Goal: Communication & Community: Answer question/provide support

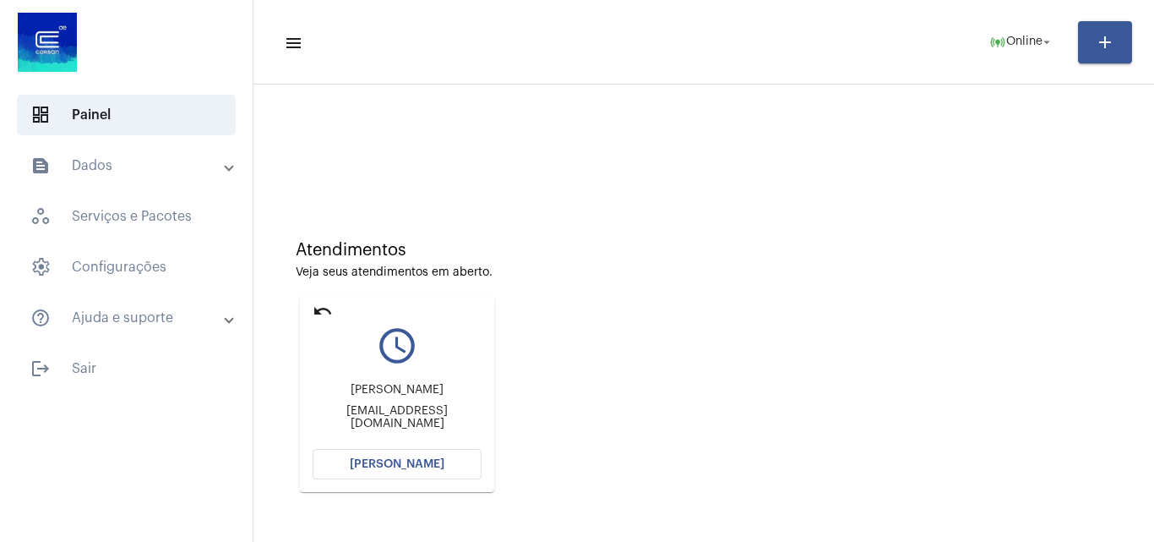
click at [446, 469] on button "[PERSON_NAME]" at bounding box center [397, 464] width 169 height 30
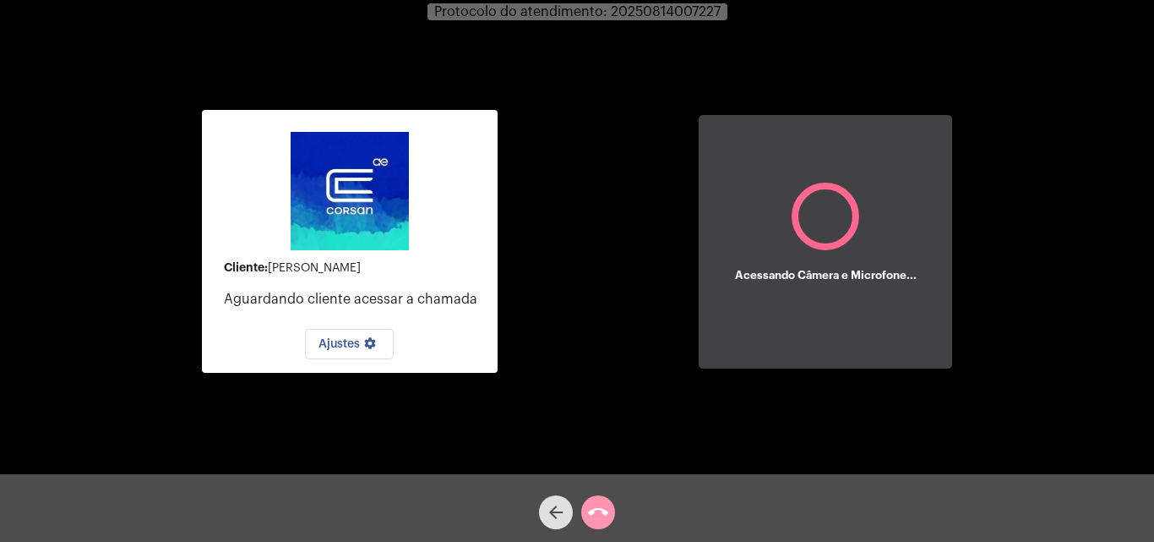
click at [1000, 363] on div "Cliente: Luís Carlos Bergoli Aguardando cliente acessar a chamada Ajustes setti…" at bounding box center [577, 240] width 1151 height 474
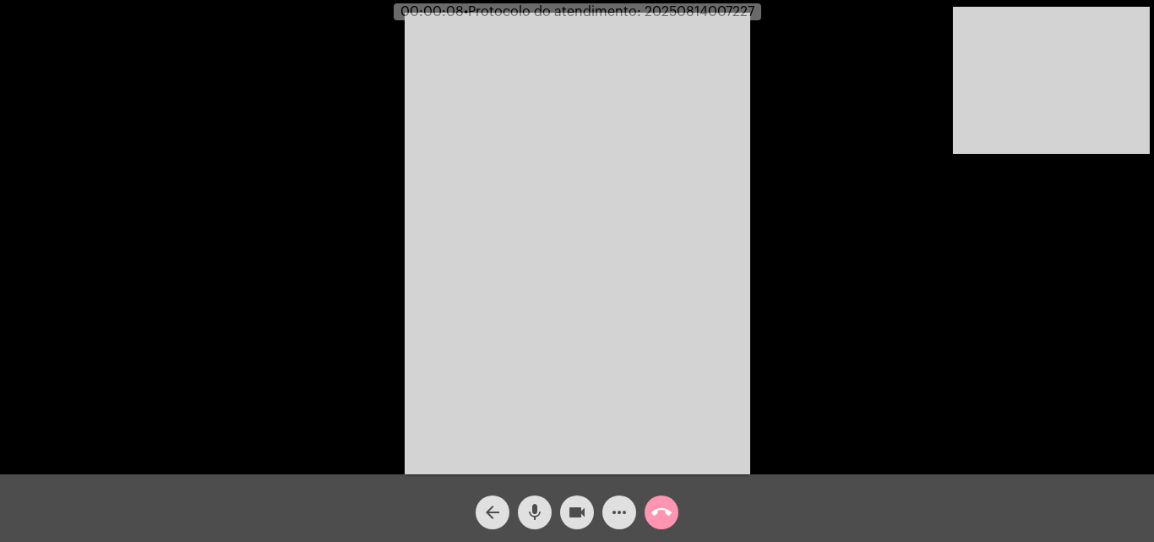
click at [1050, 390] on div "Acessando Câmera e Microfone..." at bounding box center [577, 241] width 1151 height 474
click at [534, 517] on mat-icon "mic" at bounding box center [535, 512] width 20 height 20
click at [525, 510] on mat-icon "mic_off" at bounding box center [535, 512] width 20 height 20
click at [533, 511] on mat-icon "mic" at bounding box center [535, 512] width 20 height 20
click at [533, 511] on mat-icon "mic_off" at bounding box center [535, 512] width 20 height 20
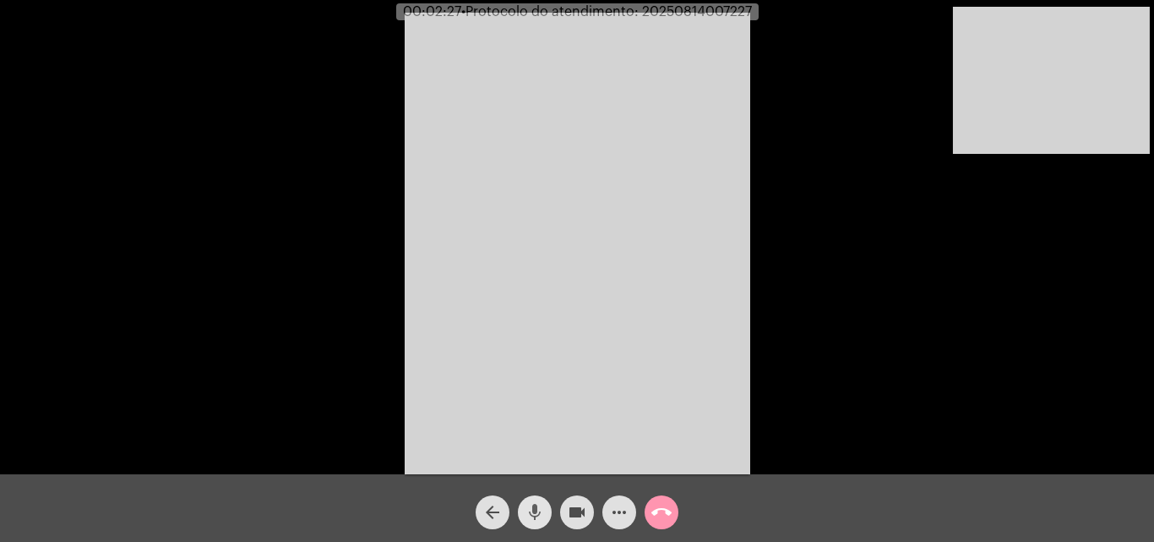
click at [533, 511] on mat-icon "mic" at bounding box center [535, 512] width 20 height 20
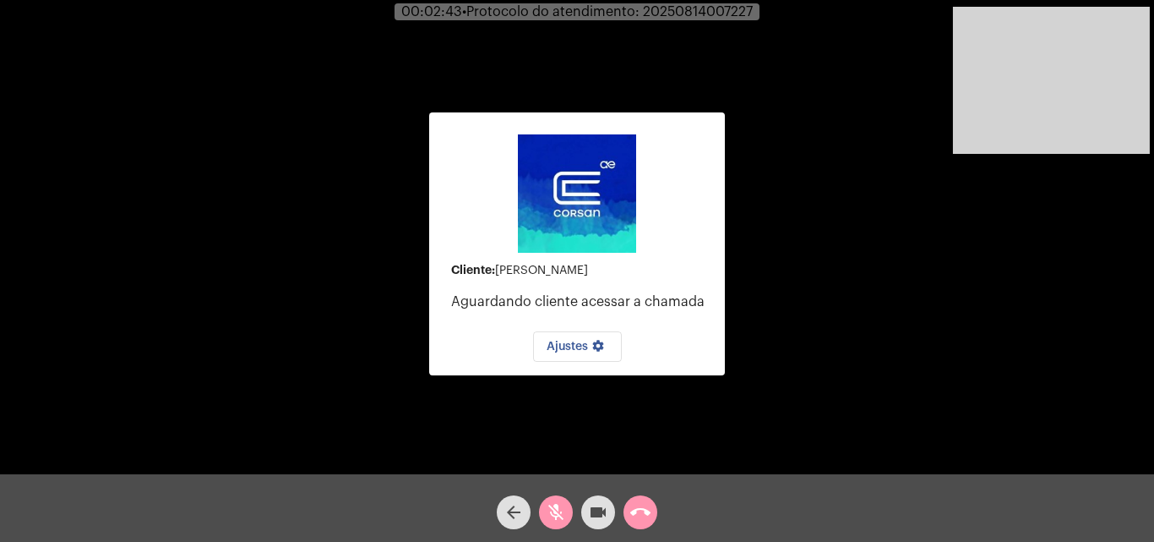
click at [604, 505] on mat-icon "videocam" at bounding box center [598, 512] width 20 height 20
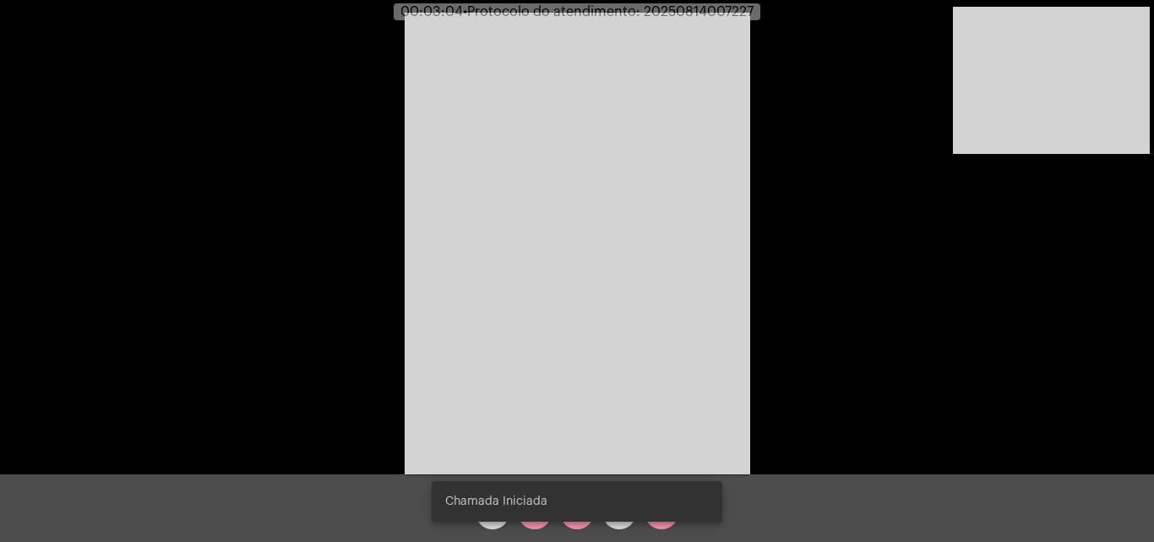
click at [579, 524] on div "Chamada Iniciada" at bounding box center [576, 501] width 331 height 81
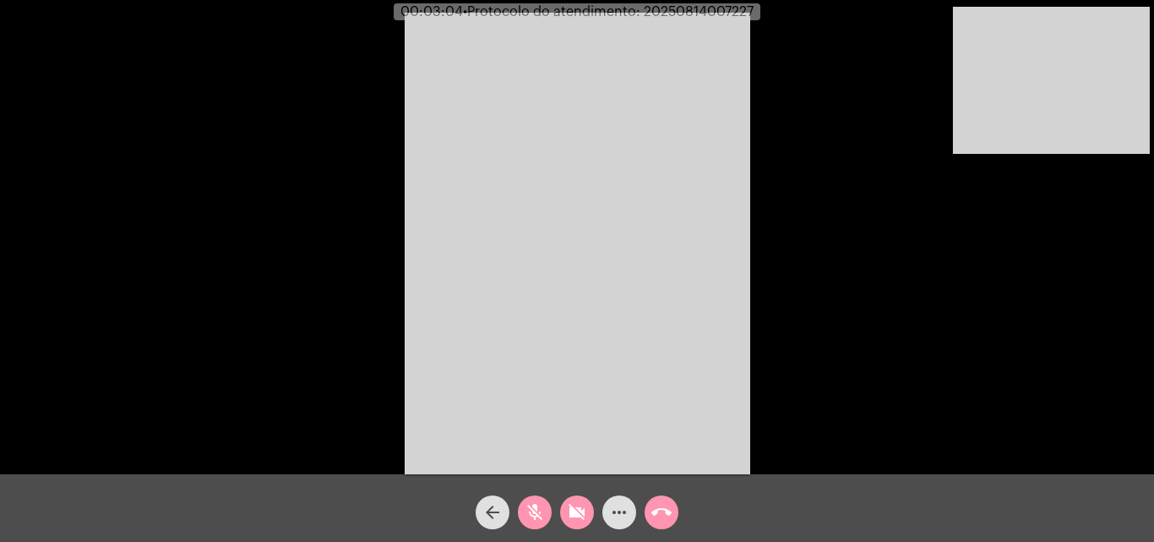
click at [579, 517] on mat-icon "videocam_off" at bounding box center [577, 512] width 20 height 20
click at [542, 504] on mat-icon "mic_off" at bounding box center [535, 512] width 20 height 20
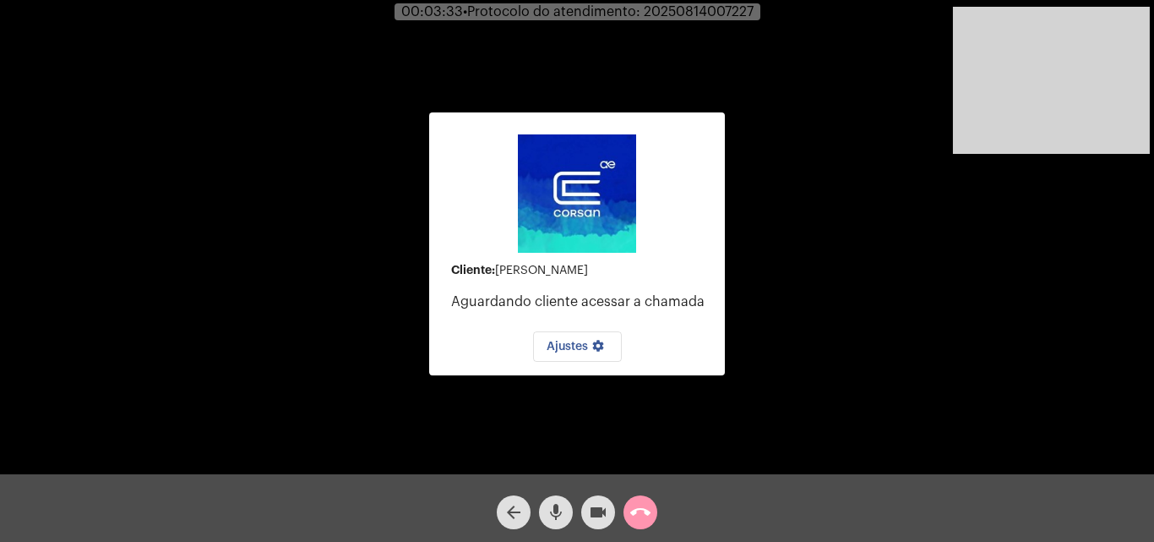
click at [834, 417] on div "Cliente: Luís Carlos Bergoli Aguardando cliente acessar a chamada Ajustes setti…" at bounding box center [577, 241] width 1151 height 474
click at [556, 516] on mat-icon "mic" at bounding box center [556, 512] width 20 height 20
click at [860, 14] on div "00:03:58 • Protocolo do atendimento: 20250814007227" at bounding box center [577, 11] width 1154 height 15
click at [555, 518] on mat-icon "mic_off" at bounding box center [556, 512] width 20 height 20
click at [555, 518] on mat-icon "mic" at bounding box center [556, 512] width 20 height 20
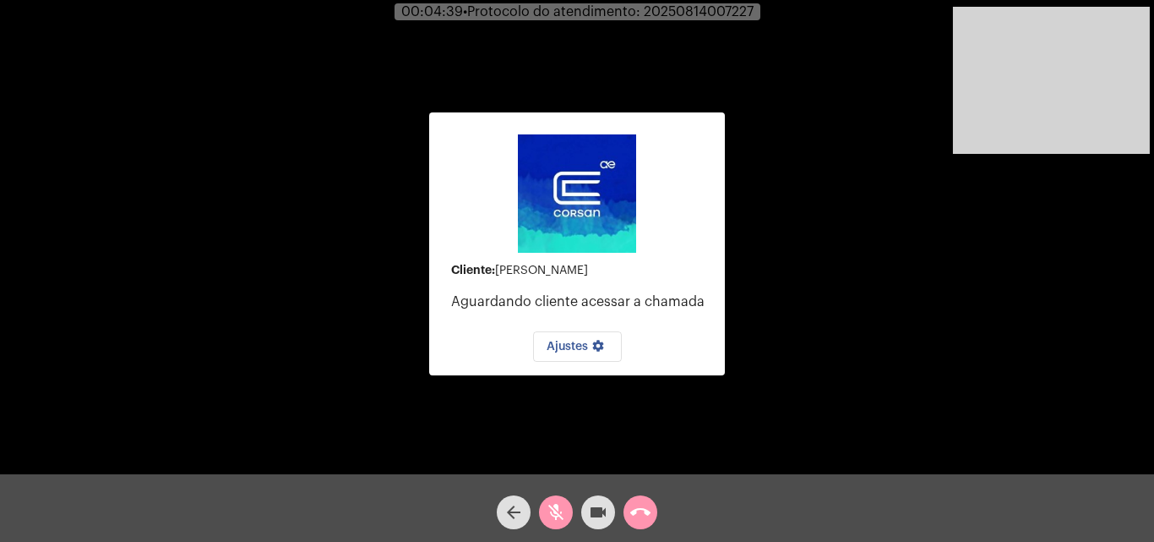
click at [602, 504] on mat-icon "videocam" at bounding box center [598, 512] width 20 height 20
click at [587, 515] on button "videocam_off" at bounding box center [598, 512] width 34 height 34
click at [559, 515] on mat-icon "mic_off" at bounding box center [556, 512] width 20 height 20
click at [634, 516] on mat-icon "call_end" at bounding box center [640, 512] width 20 height 20
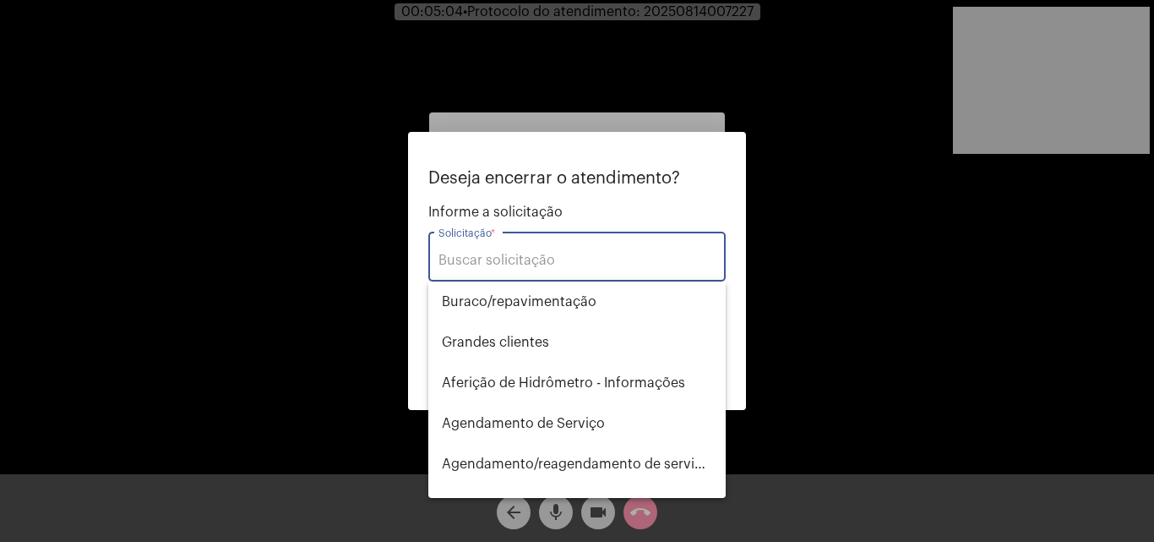
click at [567, 260] on input "Solicitação *" at bounding box center [577, 260] width 277 height 15
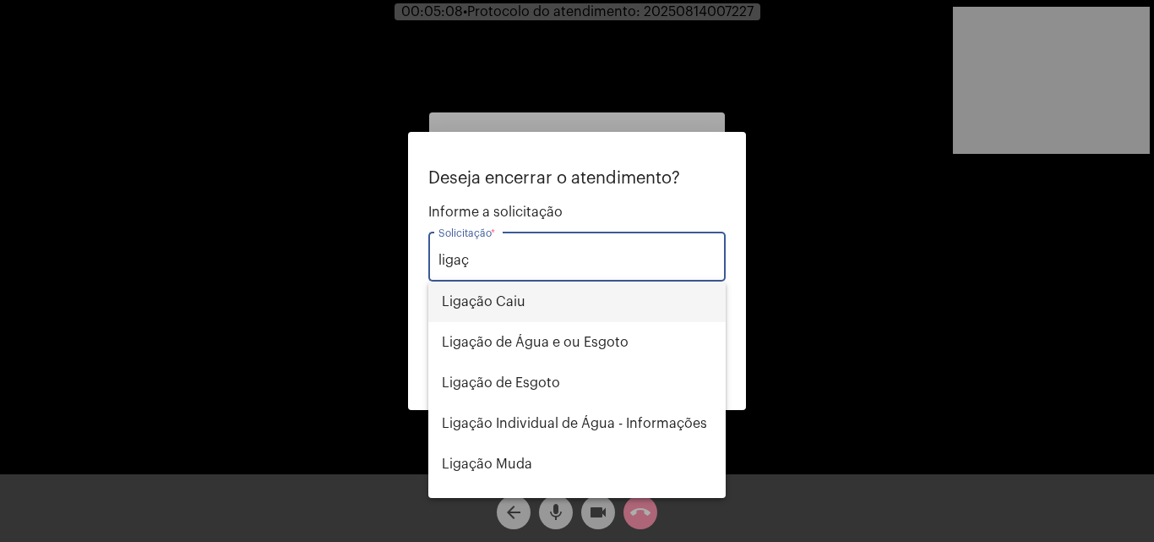
click at [548, 304] on span "Ligação Caiu" at bounding box center [577, 301] width 270 height 41
type input "Ligação Caiu"
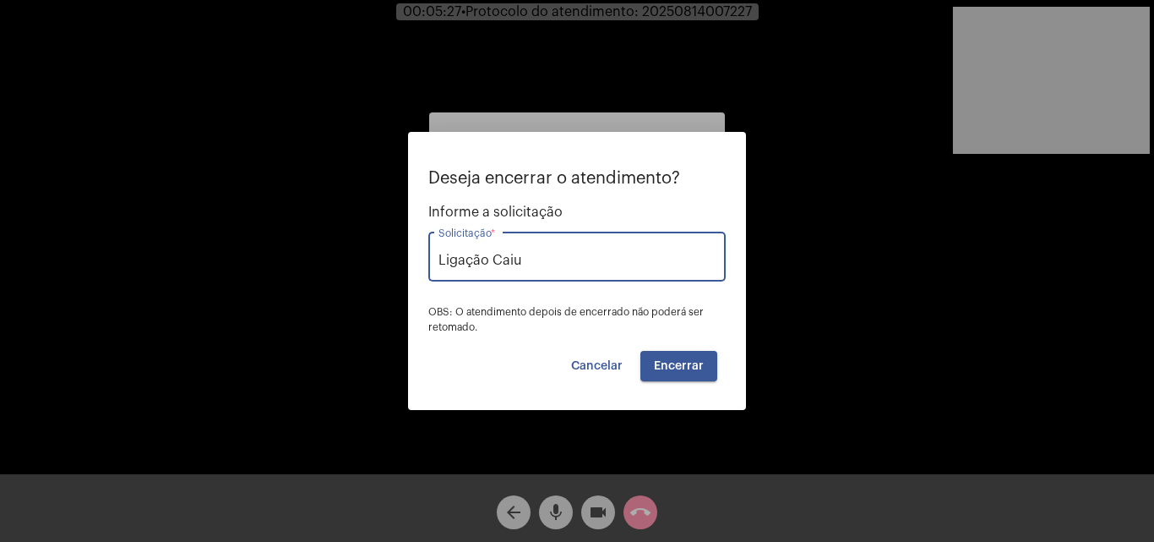
click at [681, 363] on span "Encerrar" at bounding box center [679, 366] width 50 height 12
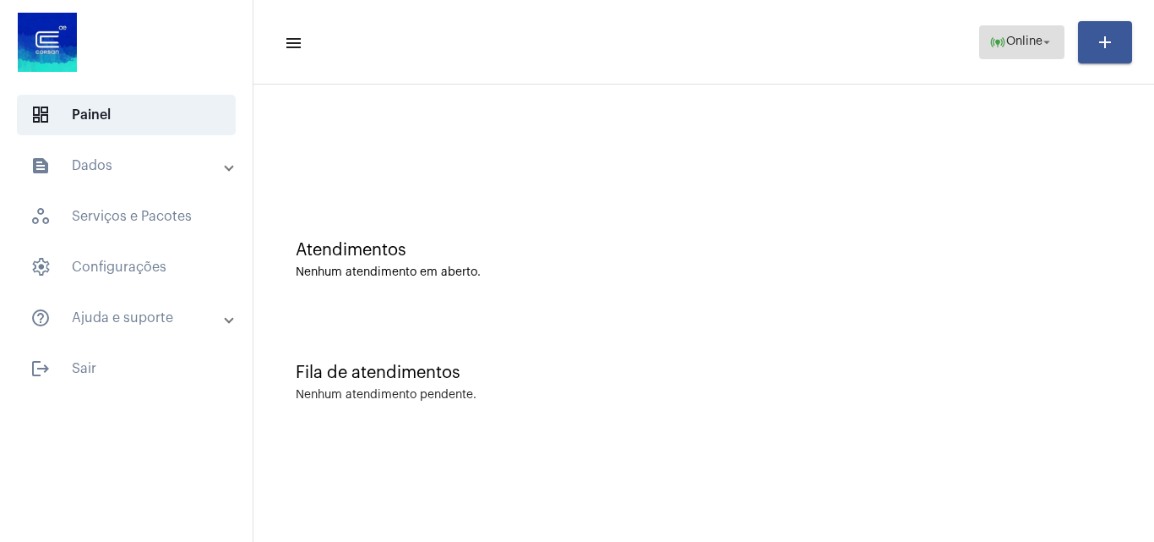
click at [1026, 42] on span "Online" at bounding box center [1024, 42] width 36 height 12
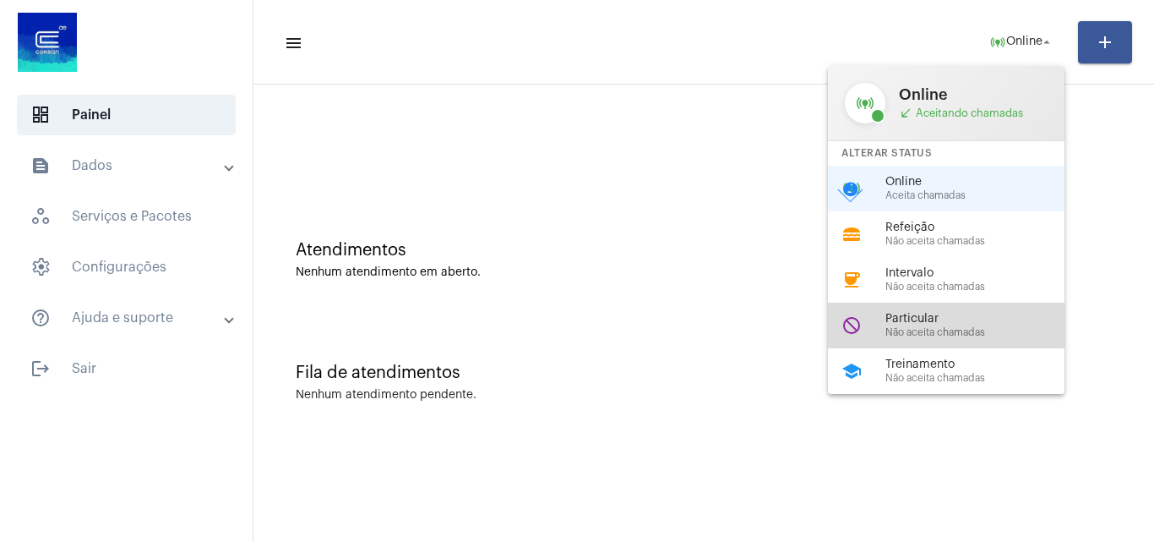
click at [918, 311] on div "do_not_disturb Particular Não aceita chamadas" at bounding box center [960, 325] width 264 height 46
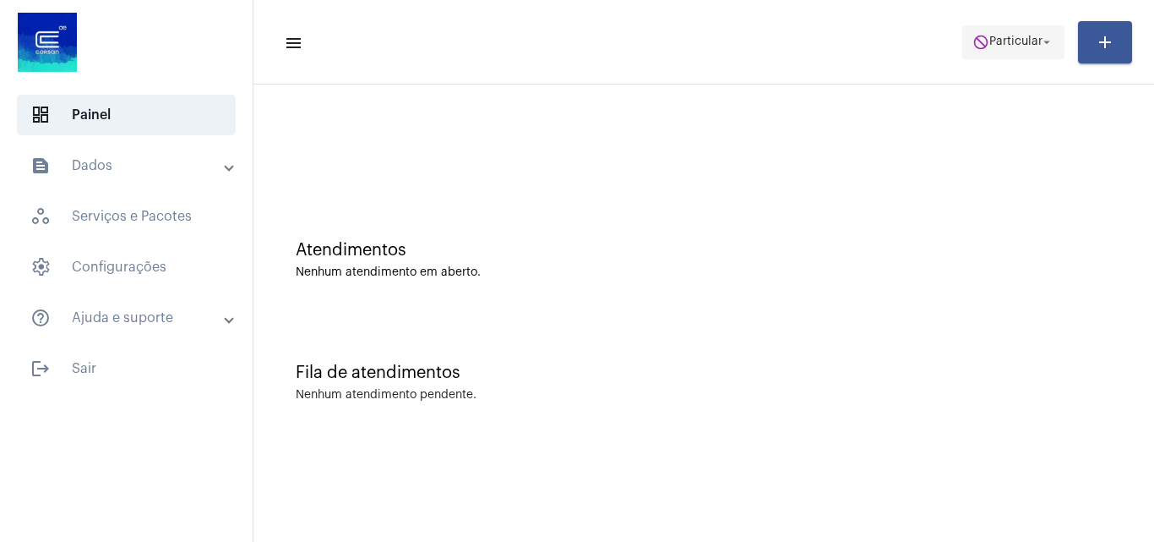
click at [1020, 41] on span "Particular" at bounding box center [1015, 42] width 53 height 12
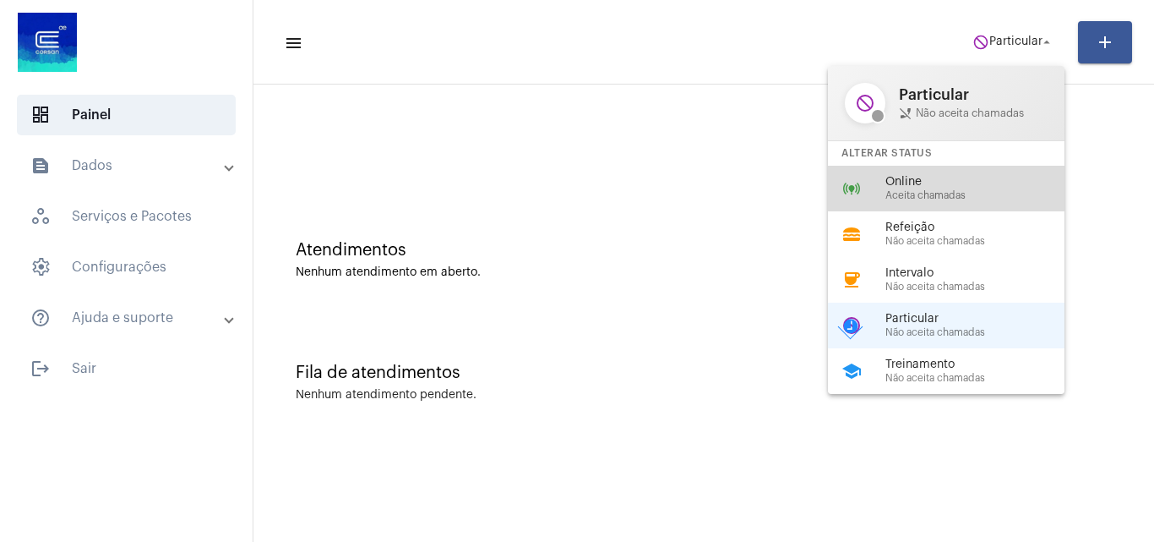
click at [922, 192] on span "Aceita chamadas" at bounding box center [982, 195] width 193 height 11
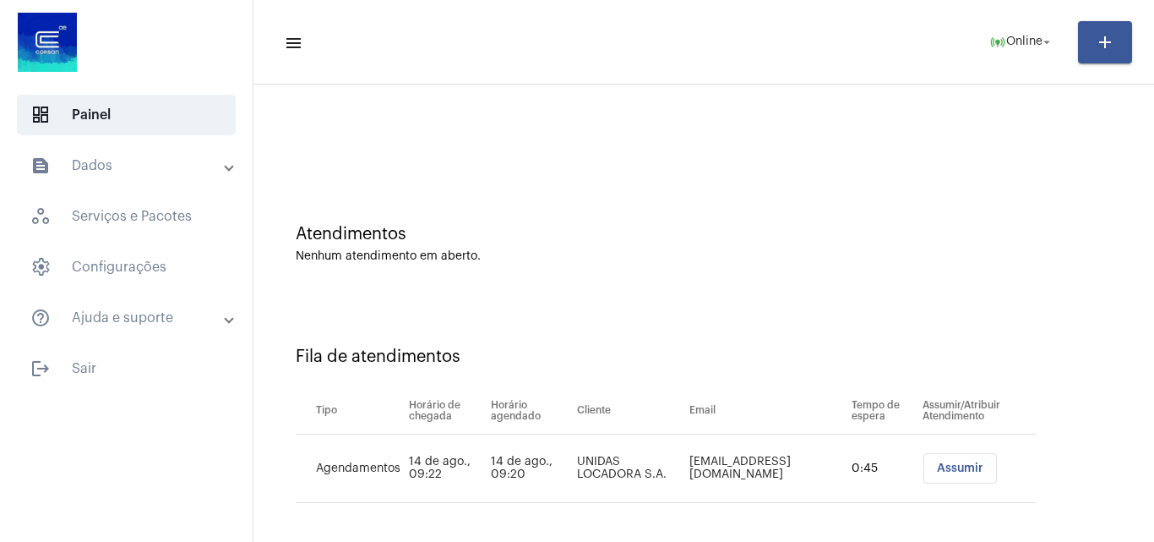
scroll to position [23, 0]
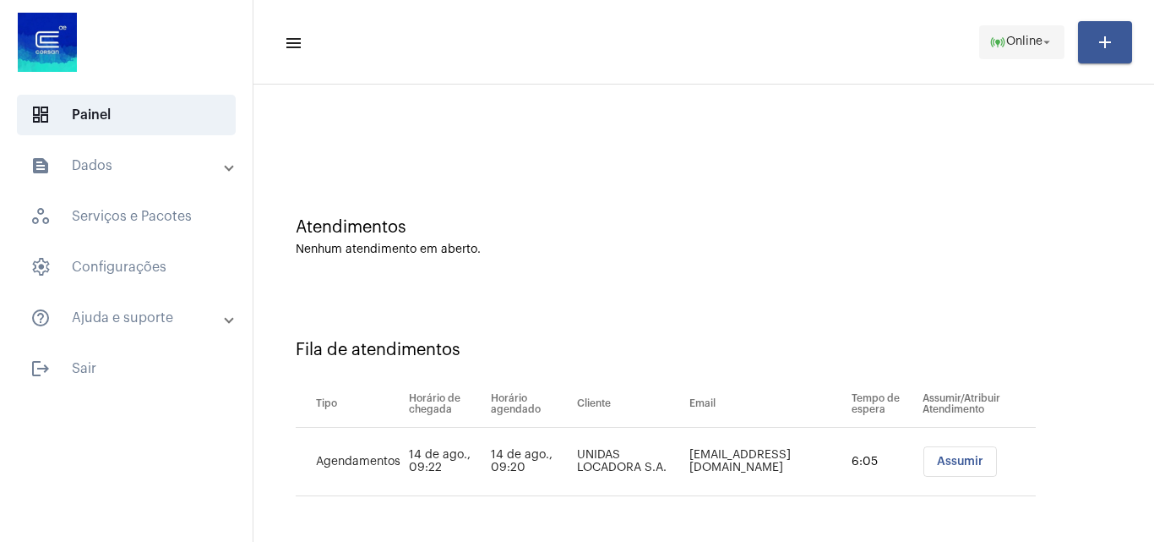
click at [1042, 37] on mat-icon "arrow_drop_down" at bounding box center [1046, 42] width 15 height 15
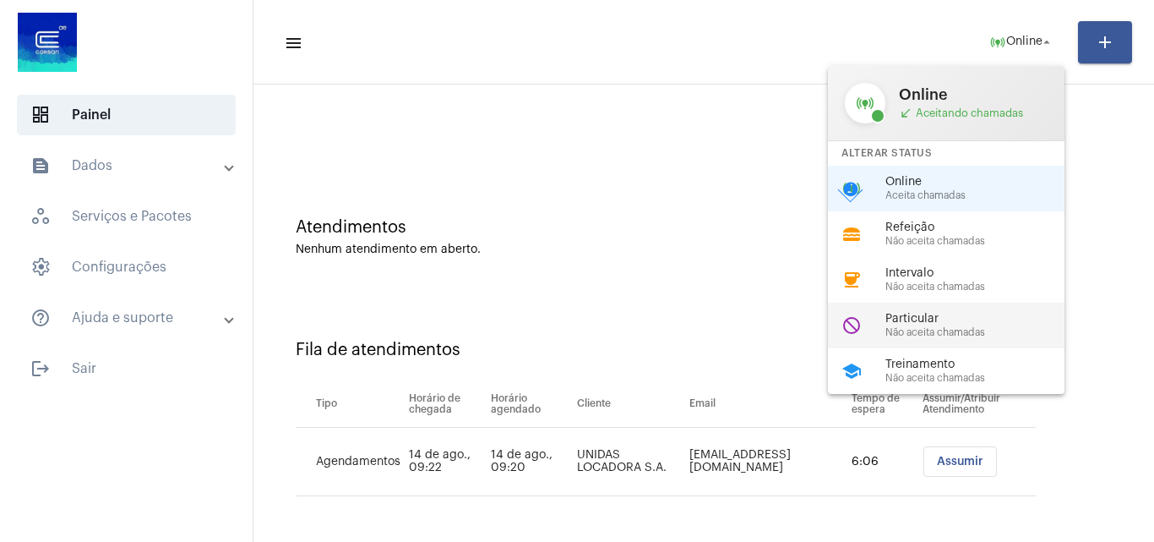
click at [950, 324] on span "Particular" at bounding box center [982, 319] width 193 height 13
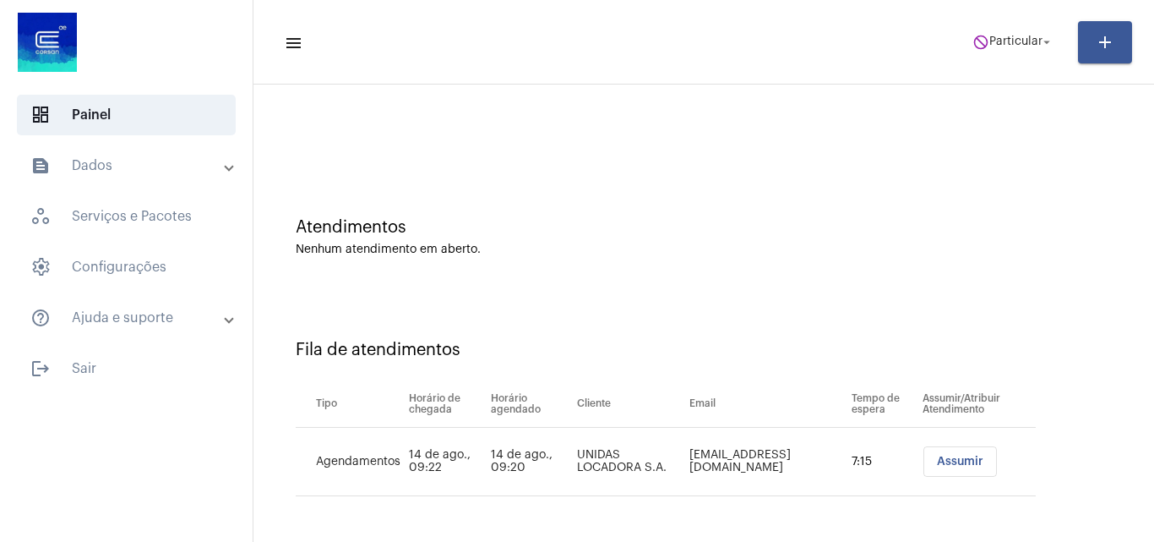
scroll to position [0, 0]
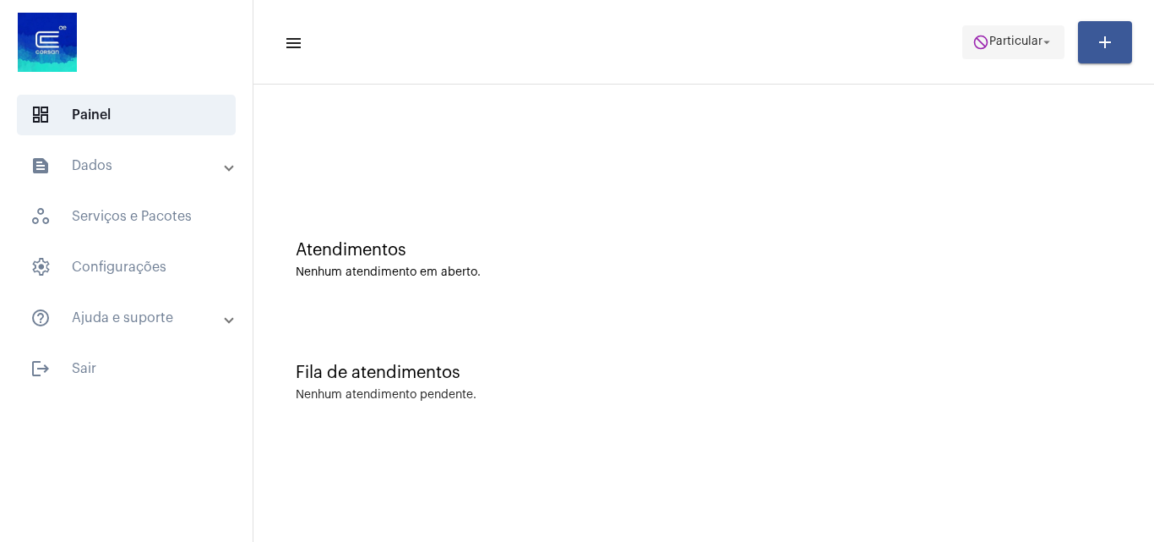
click at [1050, 38] on mat-icon "arrow_drop_down" at bounding box center [1046, 42] width 15 height 15
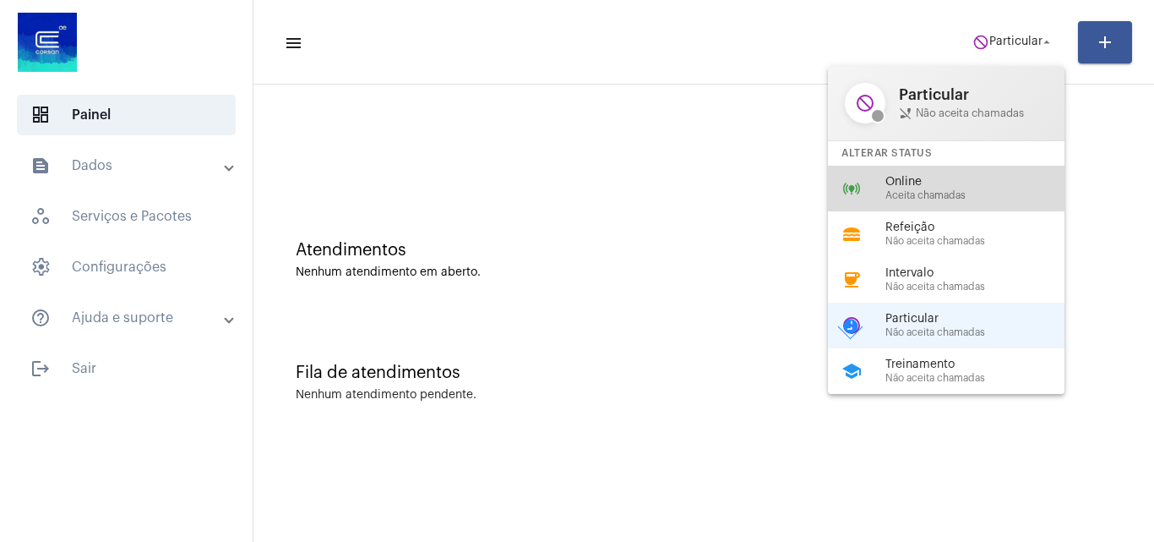
click at [938, 185] on span "Online" at bounding box center [982, 182] width 193 height 13
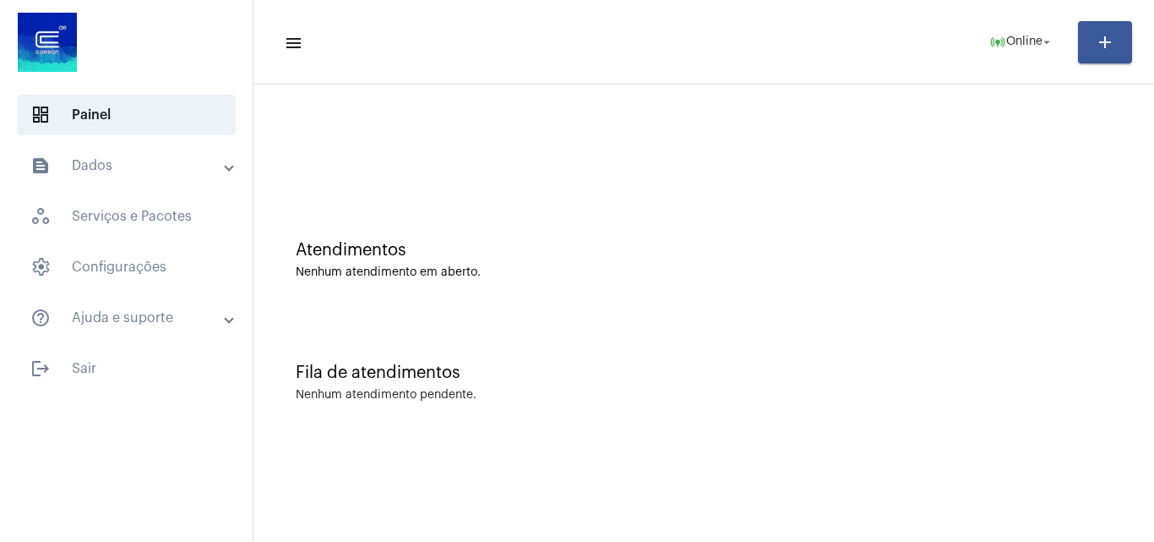
click at [319, 308] on div "Atendimentos Nenhum atendimento em aberto." at bounding box center [704, 251] width 884 height 123
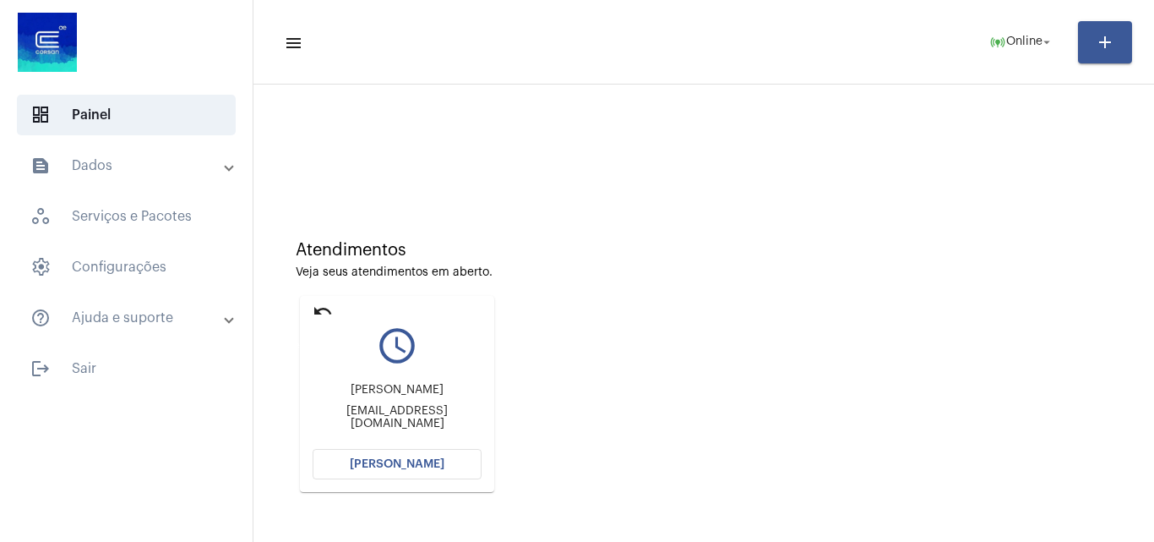
click at [324, 302] on mat-icon "undo" at bounding box center [323, 311] width 20 height 20
click at [432, 469] on span "[PERSON_NAME]" at bounding box center [397, 464] width 95 height 12
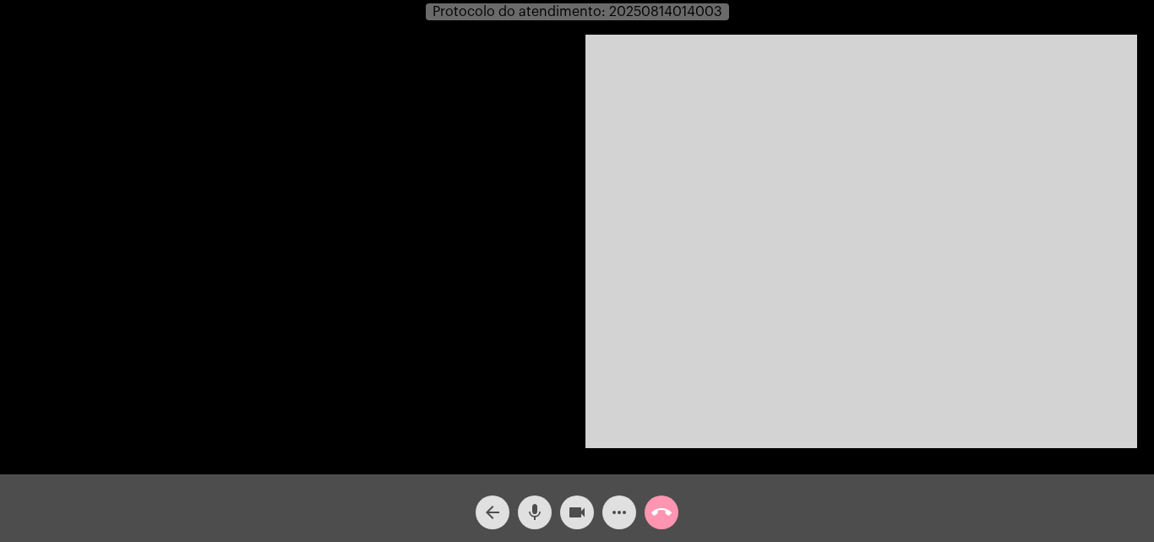
click at [903, 275] on video at bounding box center [862, 241] width 552 height 413
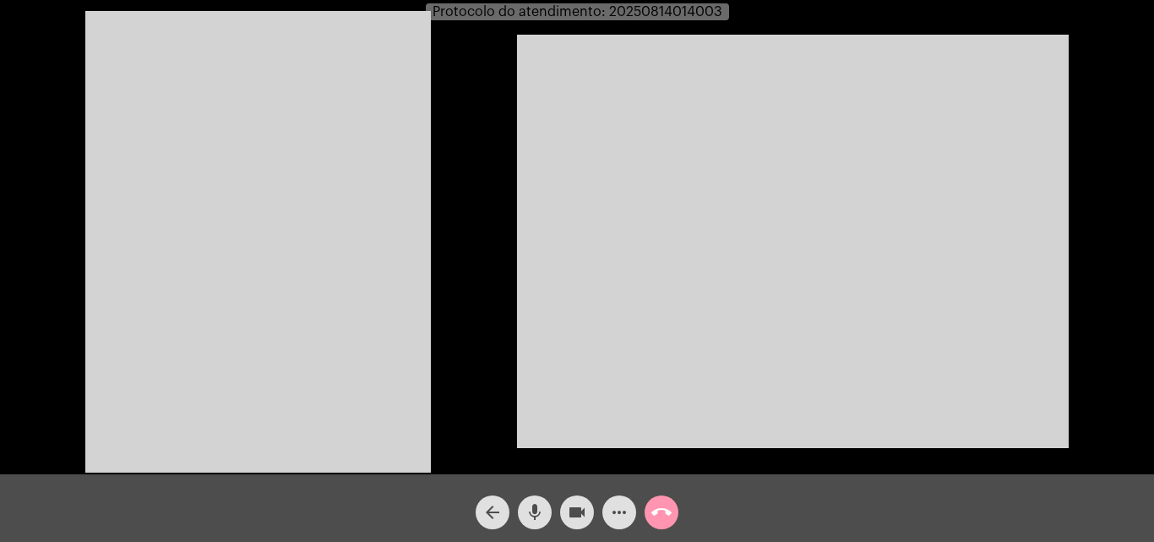
click at [274, 223] on video at bounding box center [258, 241] width 346 height 461
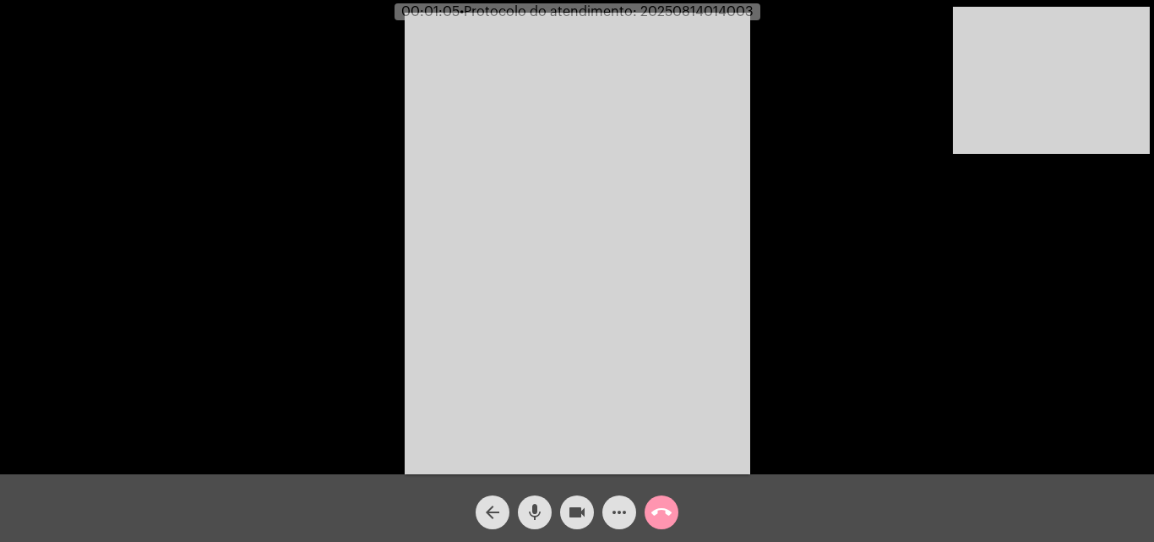
click at [525, 509] on button "mic" at bounding box center [535, 512] width 34 height 34
click at [531, 516] on mat-icon "mic_off" at bounding box center [535, 512] width 20 height 20
click at [533, 512] on mat-icon "mic" at bounding box center [535, 512] width 20 height 20
click at [526, 509] on mat-icon "mic_off" at bounding box center [535, 512] width 20 height 20
click at [537, 517] on mat-icon "mic" at bounding box center [535, 512] width 20 height 20
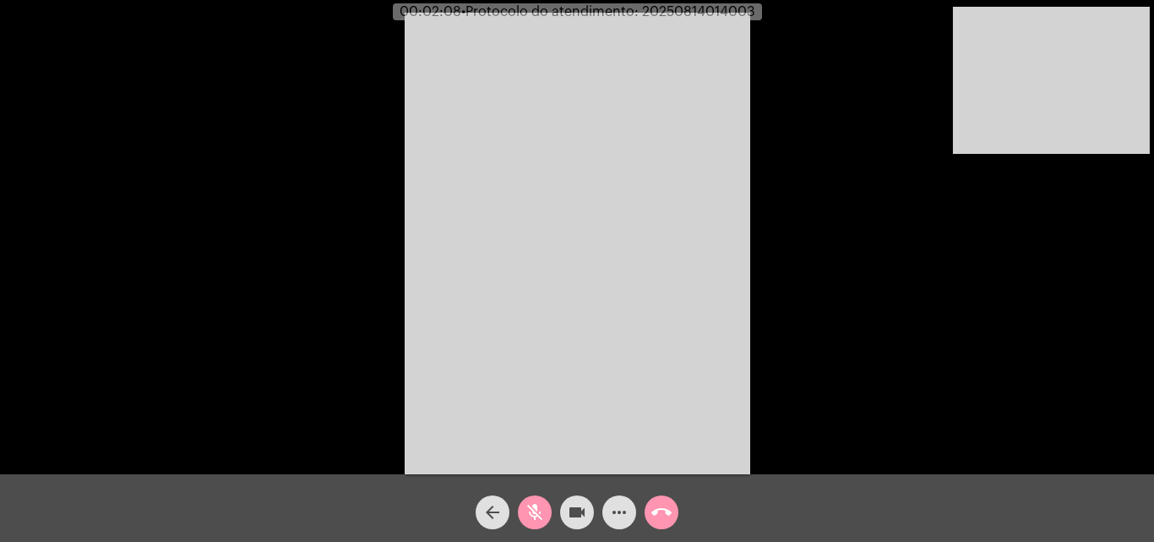
click at [575, 506] on mat-icon "videocam" at bounding box center [577, 512] width 20 height 20
click at [574, 504] on mat-icon "videocam_off" at bounding box center [577, 512] width 20 height 20
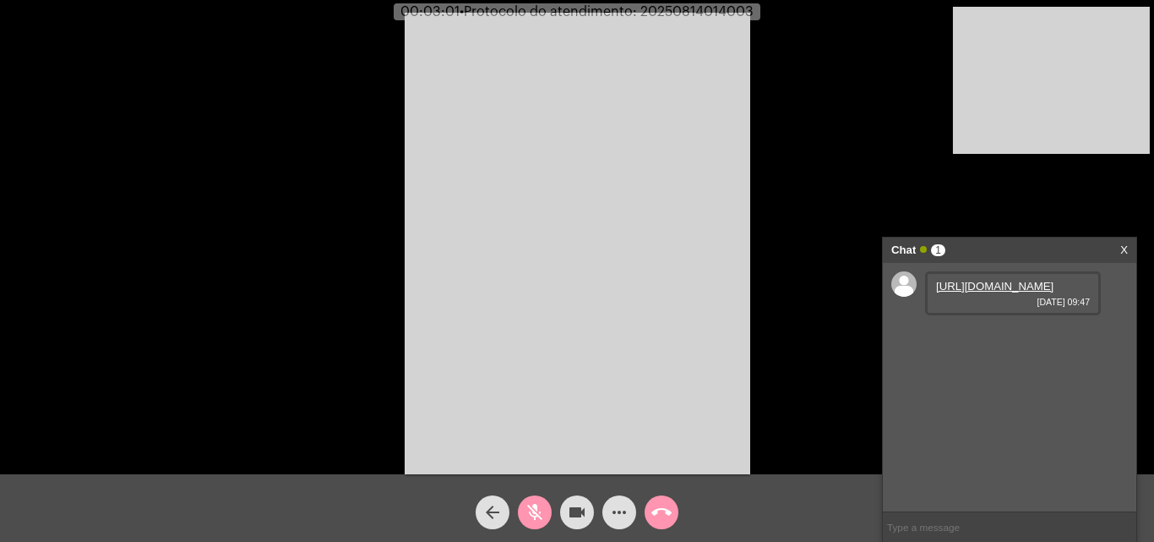
click at [531, 503] on mat-icon "mic_off" at bounding box center [535, 512] width 20 height 20
click at [1005, 280] on link "https://neft-transfer-bucket.s3.amazonaws.com/temp-69367c8f-1f9a-b068-503f-317e…" at bounding box center [994, 286] width 117 height 13
click at [984, 341] on link "https://neft-transfer-bucket.s3.amazonaws.com/temp-2ab3e544-8364-9e87-7425-55ca…" at bounding box center [994, 334] width 117 height 13
drag, startPoint x: 579, startPoint y: 315, endPoint x: 598, endPoint y: 313, distance: 19.5
click at [579, 315] on video at bounding box center [578, 243] width 346 height 461
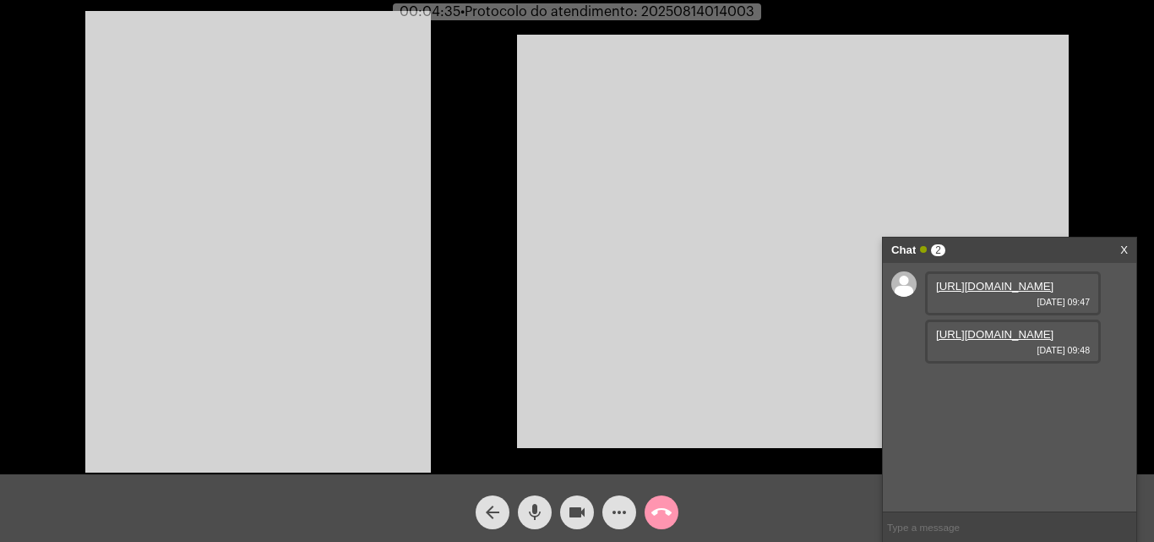
click at [359, 217] on video at bounding box center [258, 241] width 346 height 461
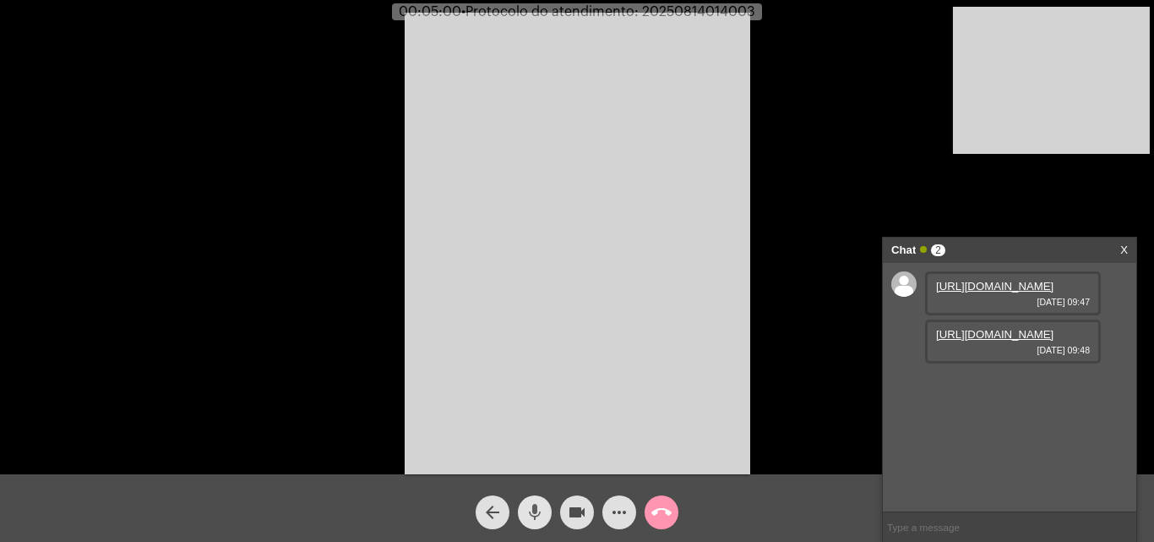
click at [541, 503] on span "mic" at bounding box center [535, 512] width 20 height 34
click at [566, 502] on button "videocam" at bounding box center [577, 512] width 34 height 34
click at [580, 503] on mat-icon "videocam_off" at bounding box center [577, 512] width 20 height 20
click at [582, 515] on mat-icon "videocam" at bounding box center [577, 512] width 20 height 20
click at [575, 504] on mat-icon "videocam_off" at bounding box center [577, 512] width 20 height 20
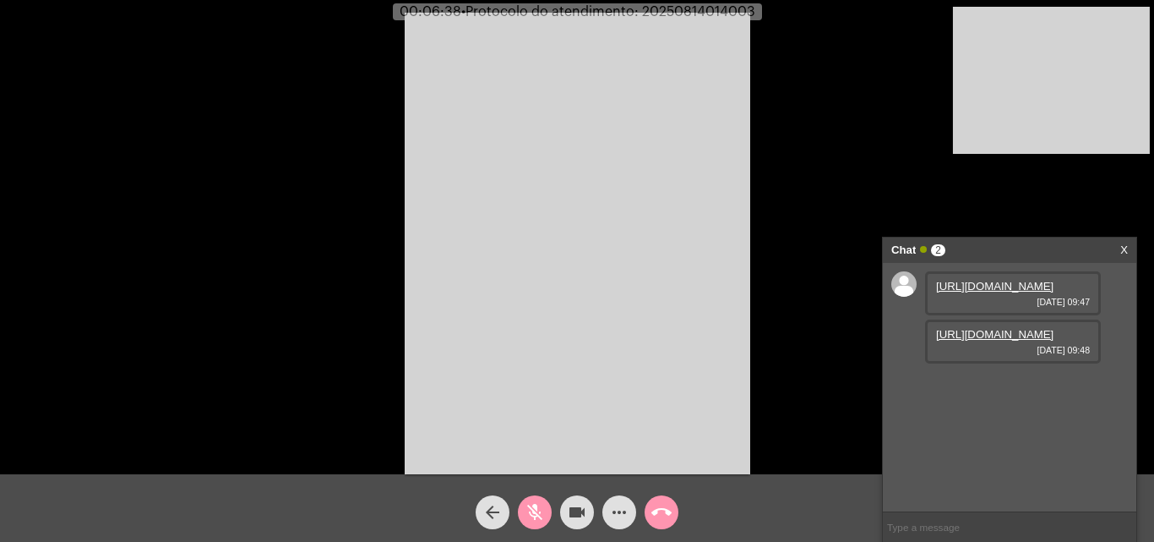
click at [574, 515] on mat-icon "videocam" at bounding box center [577, 512] width 20 height 20
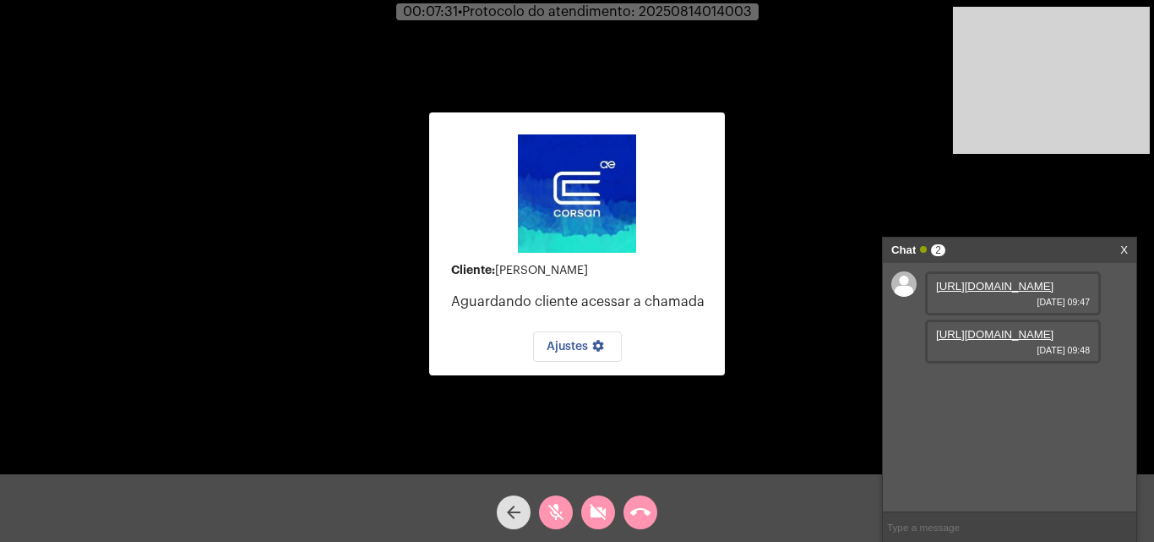
click at [737, 308] on div "Cliente: Raiane Moura Fernandes Aguardando cliente acessar a chamada Ajustes se…" at bounding box center [577, 241] width 1151 height 474
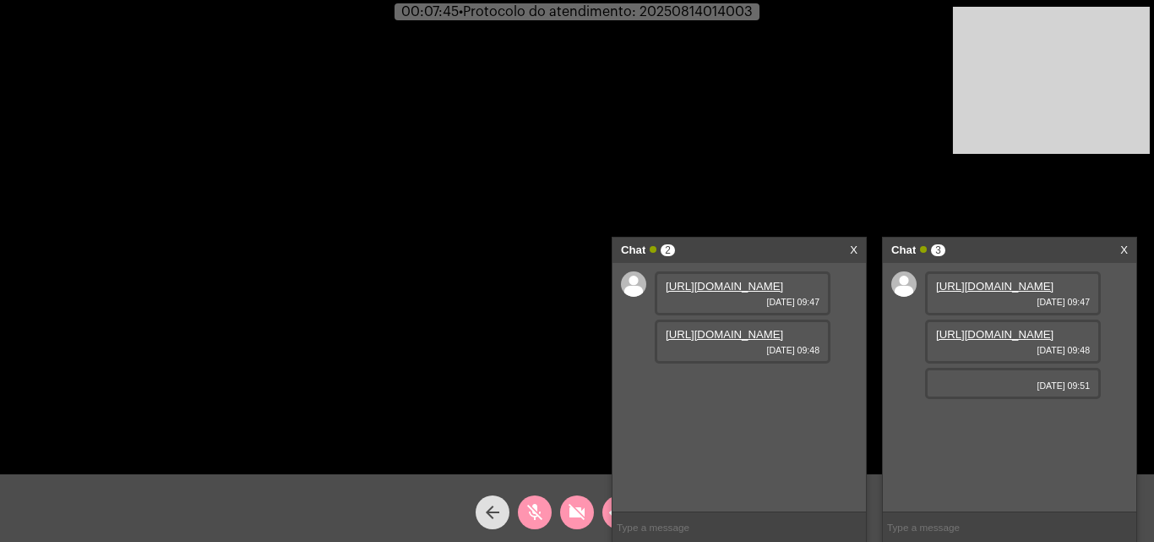
click at [744, 341] on link "https://neft-transfer-bucket.s3.amazonaws.com/temp-2ab3e544-8364-9e87-7425-55ca…" at bounding box center [724, 334] width 117 height 13
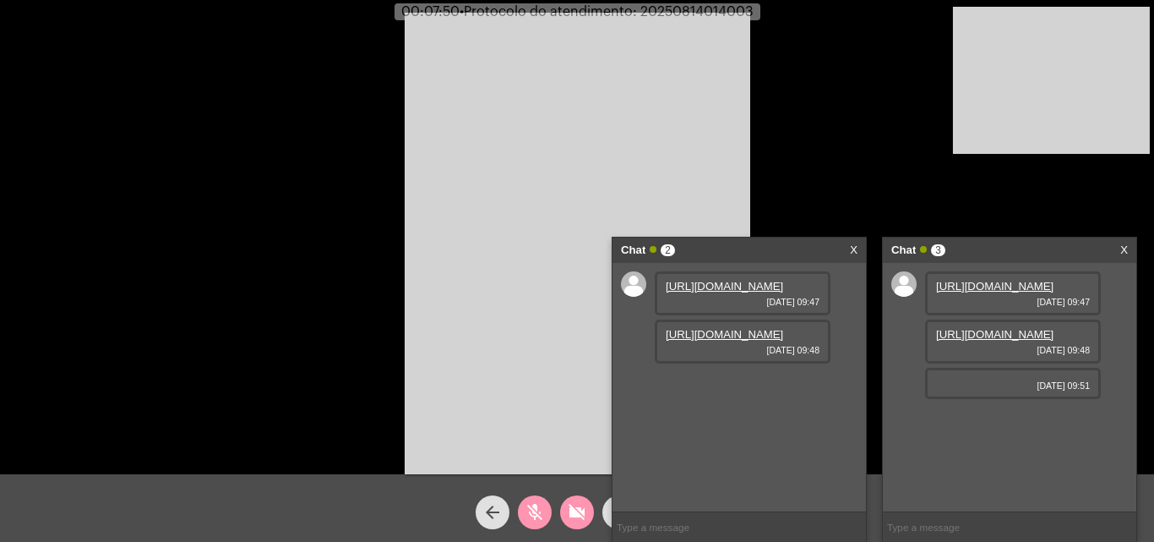
click at [571, 515] on mat-icon "videocam_off" at bounding box center [577, 512] width 20 height 20
click at [854, 243] on link "X" at bounding box center [854, 249] width 8 height 25
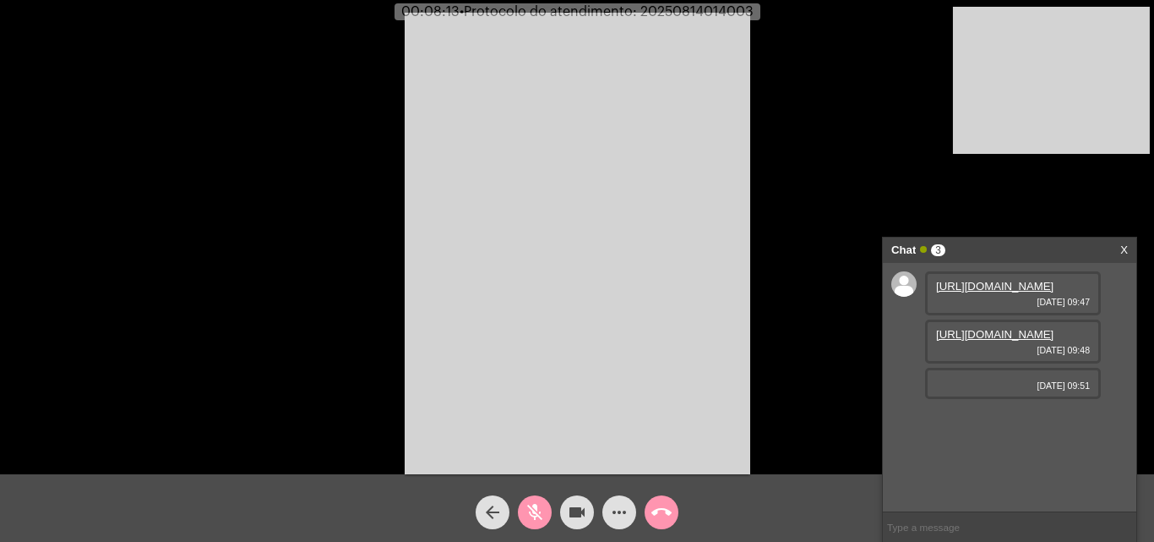
click at [538, 509] on mat-icon "mic_off" at bounding box center [535, 512] width 20 height 20
click at [535, 493] on div "mic" at bounding box center [535, 508] width 42 height 42
click at [543, 504] on mat-icon "mic_off" at bounding box center [535, 512] width 20 height 20
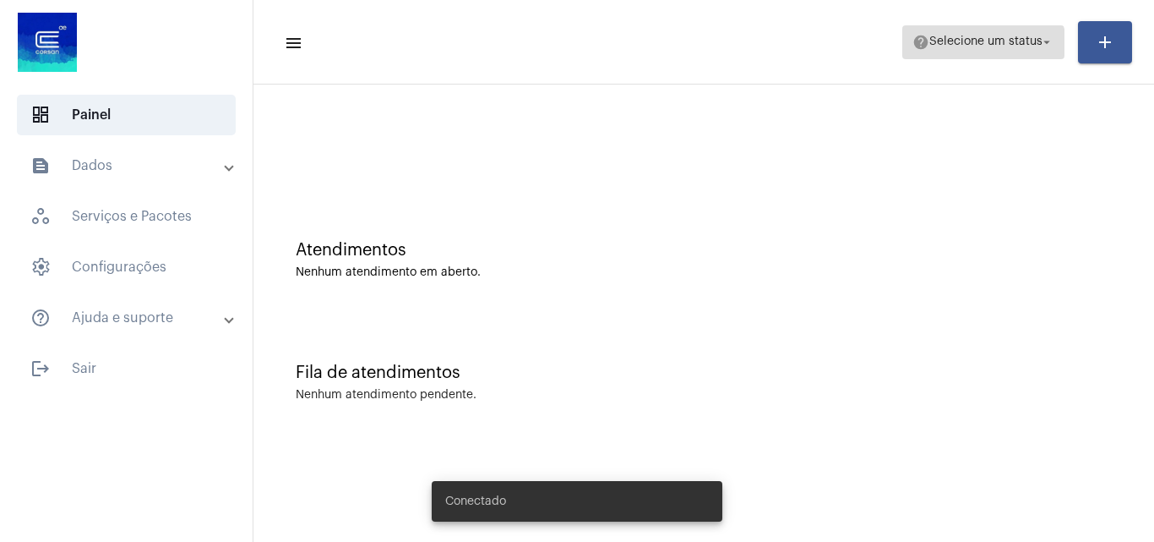
click at [984, 53] on span "help Selecione um status arrow_drop_down" at bounding box center [984, 41] width 142 height 30
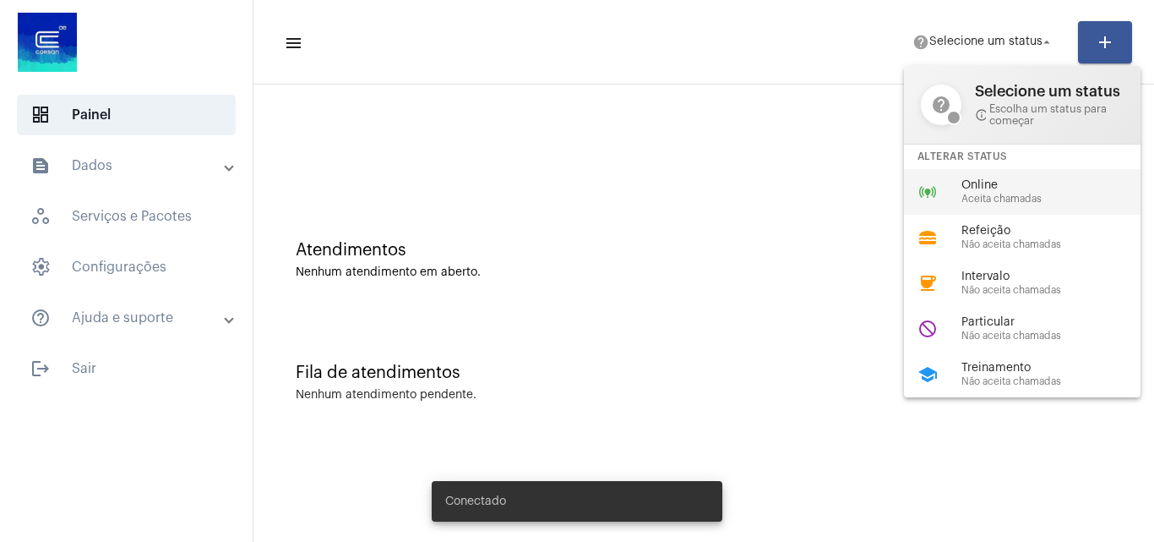
click at [993, 201] on span "Aceita chamadas" at bounding box center [1058, 198] width 193 height 11
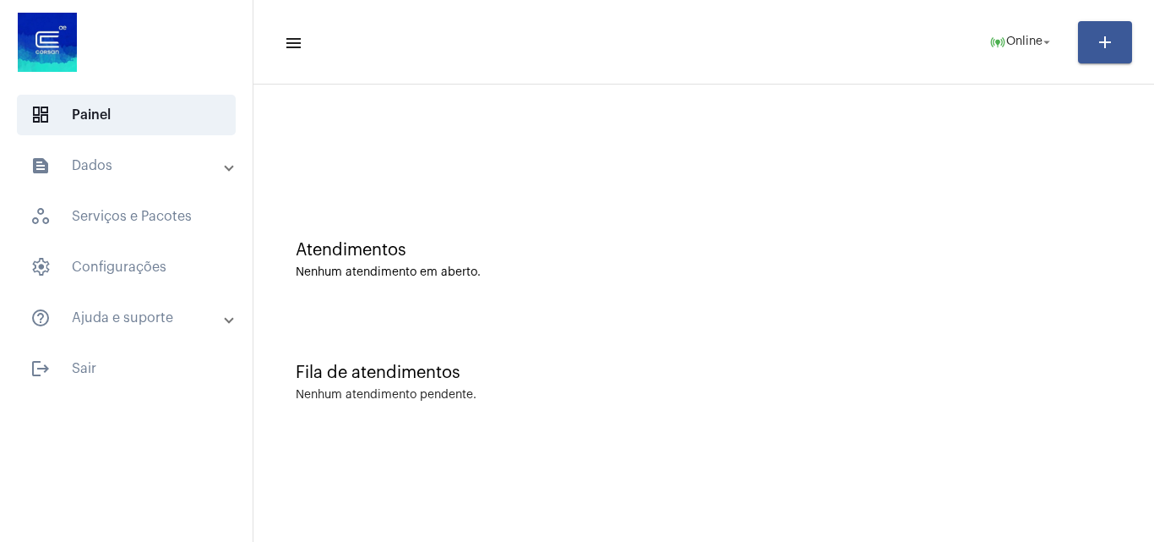
drag, startPoint x: 948, startPoint y: 458, endPoint x: 984, endPoint y: 514, distance: 66.1
click at [950, 458] on mat-sidenav-content "menu online_prediction Online arrow_drop_down add Atendimentos Nenhum atendimen…" at bounding box center [703, 271] width 901 height 542
click at [828, 299] on div "Atendimentos Nenhum atendimento em aberto." at bounding box center [704, 251] width 884 height 123
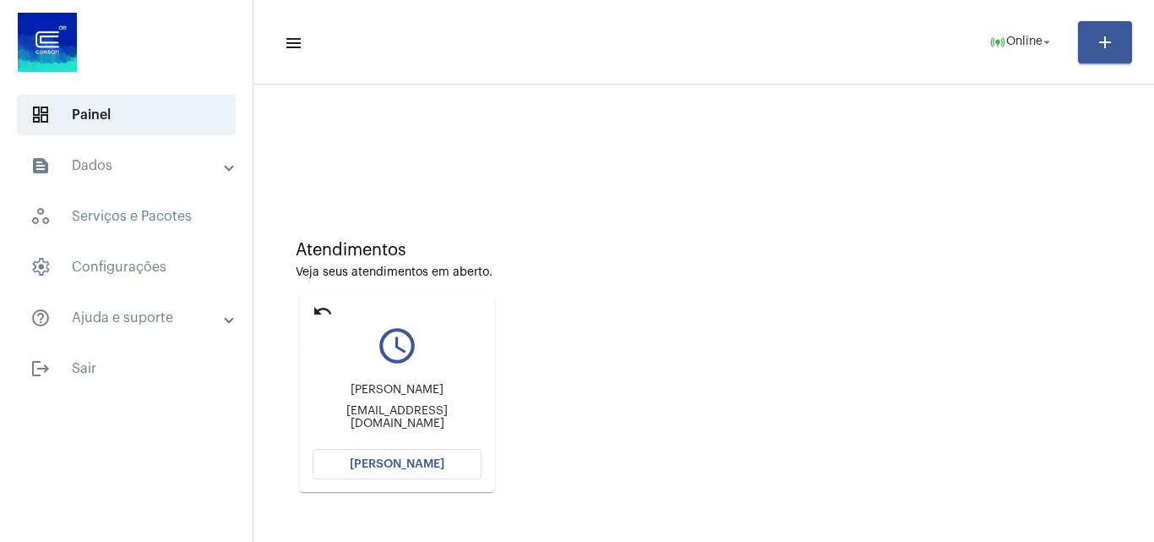
click at [326, 308] on mat-icon "undo" at bounding box center [323, 311] width 20 height 20
click at [321, 308] on mat-icon "undo" at bounding box center [323, 311] width 20 height 20
click at [432, 454] on button "[PERSON_NAME]" at bounding box center [397, 464] width 169 height 30
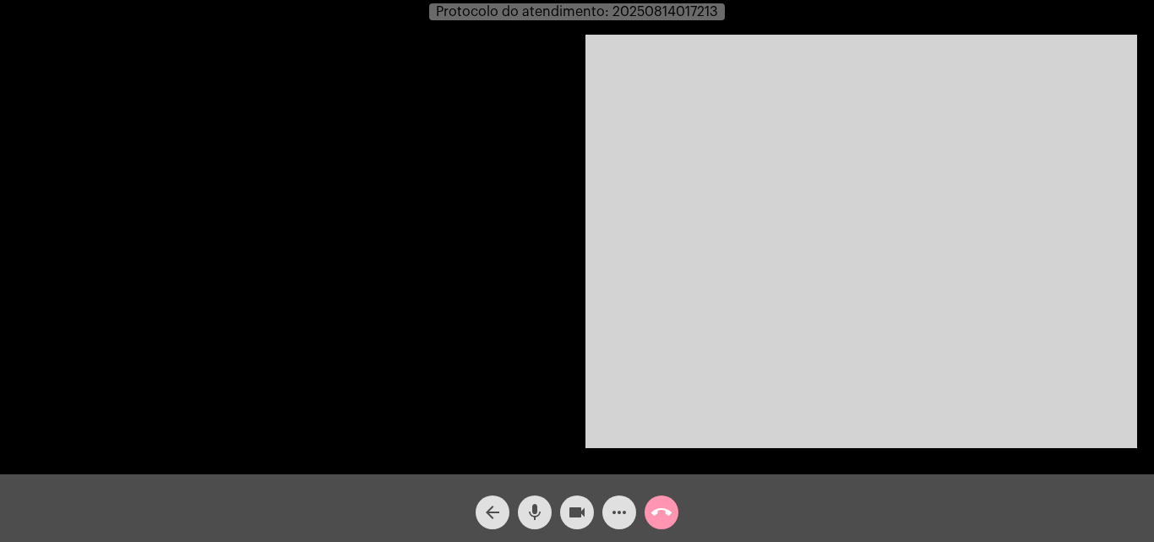
click at [918, 380] on video at bounding box center [862, 241] width 552 height 413
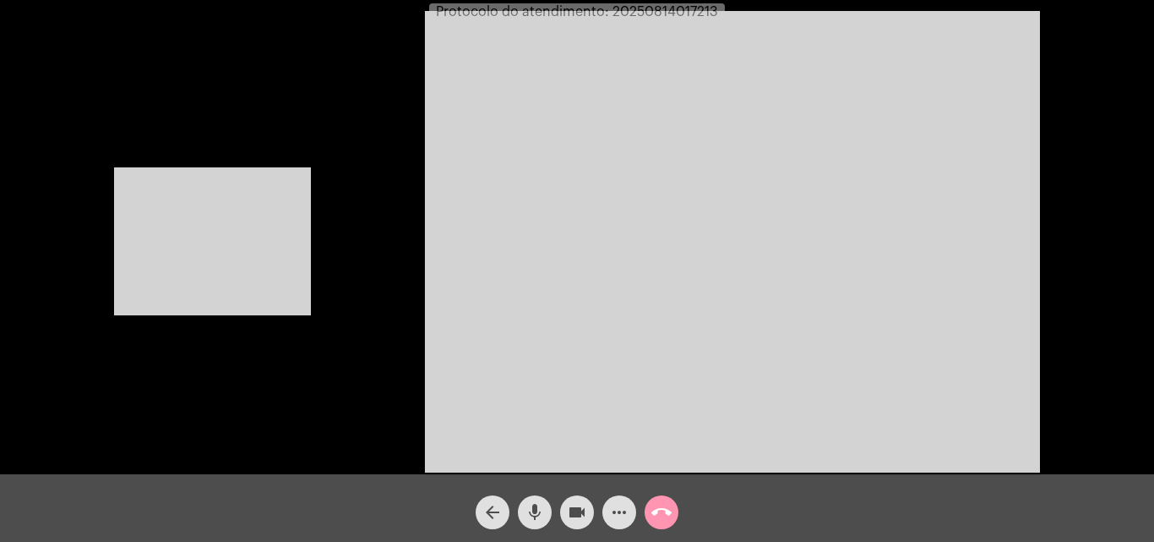
click at [283, 206] on video at bounding box center [212, 241] width 197 height 148
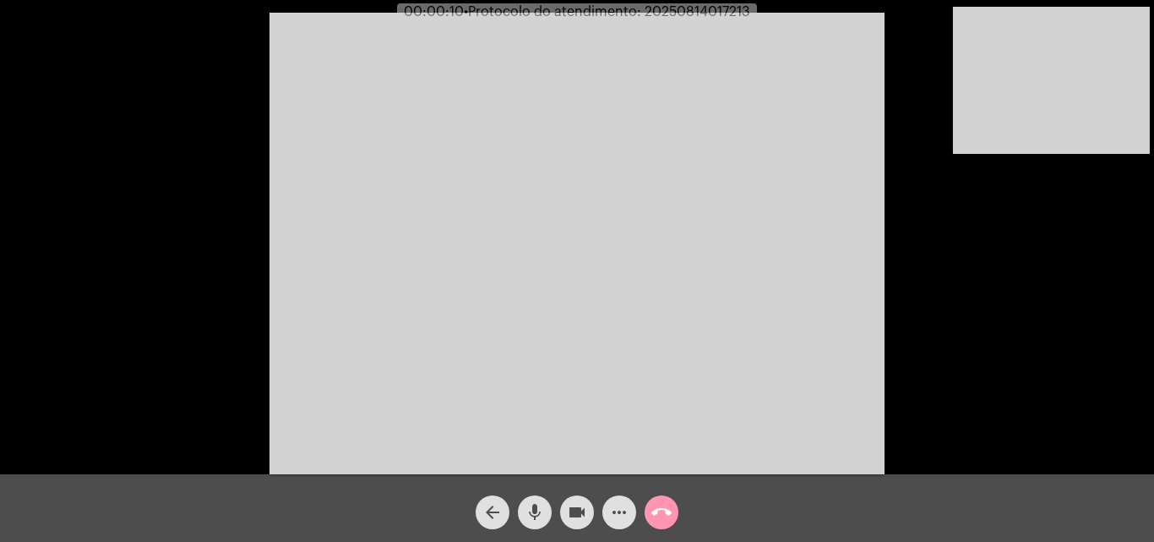
click at [952, 345] on div "Acessando Câmera e Microfone..." at bounding box center [577, 241] width 1151 height 474
click at [541, 502] on mat-icon "mic" at bounding box center [535, 512] width 20 height 20
click at [526, 504] on mat-icon "mic_off" at bounding box center [535, 512] width 20 height 20
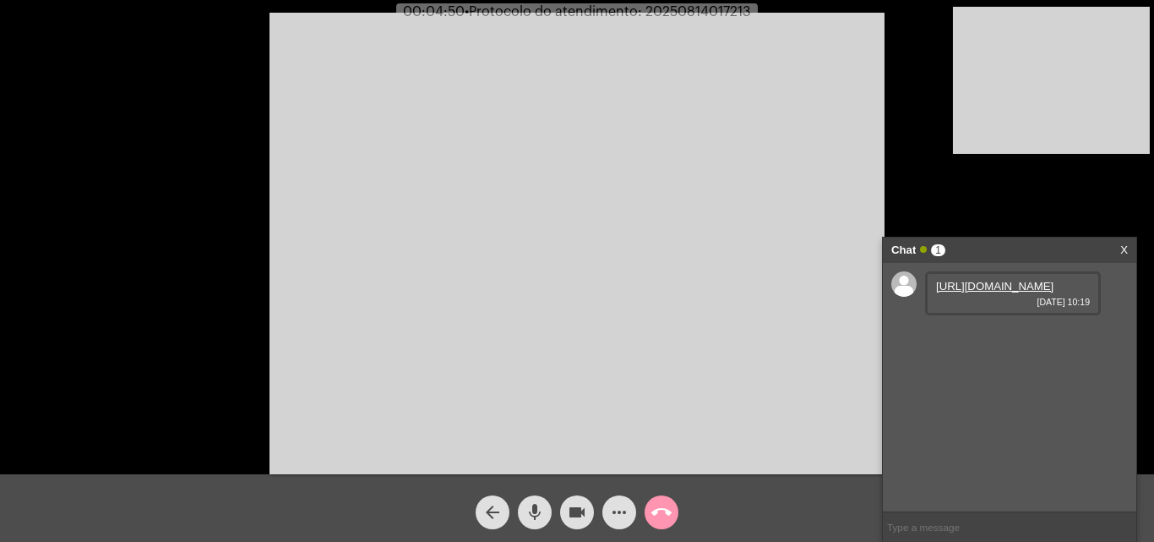
click at [987, 292] on link "[URL][DOMAIN_NAME]" at bounding box center [994, 286] width 117 height 13
click at [1003, 341] on link "[URL][DOMAIN_NAME]" at bounding box center [994, 334] width 117 height 13
click at [1019, 389] on link "[URL][DOMAIN_NAME]" at bounding box center [994, 382] width 117 height 13
click at [545, 516] on button "mic" at bounding box center [535, 512] width 34 height 34
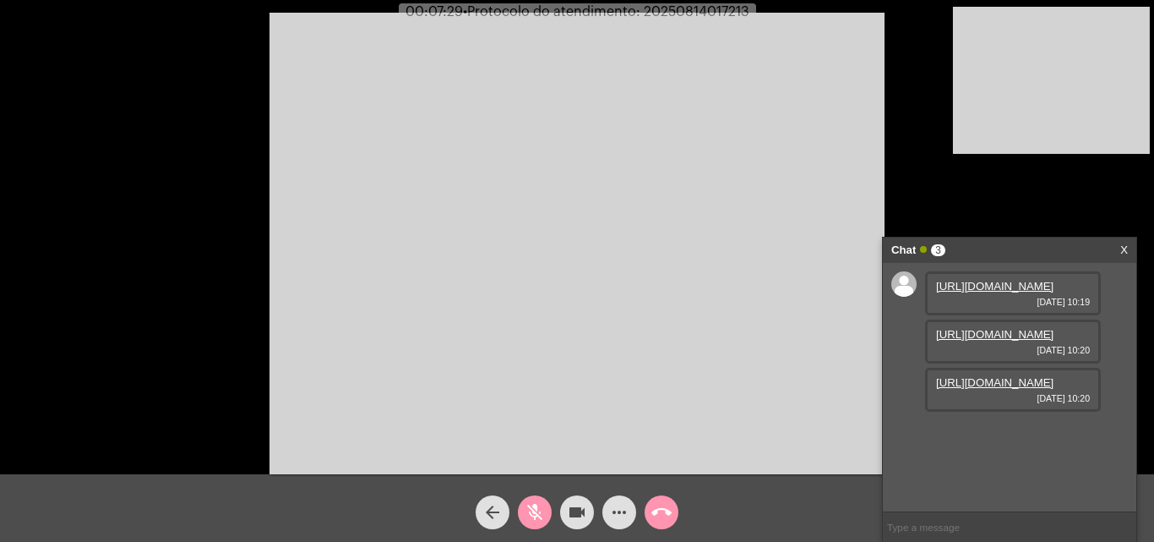
click at [531, 517] on mat-icon "mic_off" at bounding box center [535, 512] width 20 height 20
click at [541, 510] on mat-icon "mic" at bounding box center [535, 512] width 20 height 20
click at [579, 510] on mat-icon "videocam" at bounding box center [577, 512] width 20 height 20
drag, startPoint x: 573, startPoint y: 507, endPoint x: 557, endPoint y: 500, distance: 17.4
click at [574, 507] on mat-icon "videocam_off" at bounding box center [577, 512] width 20 height 20
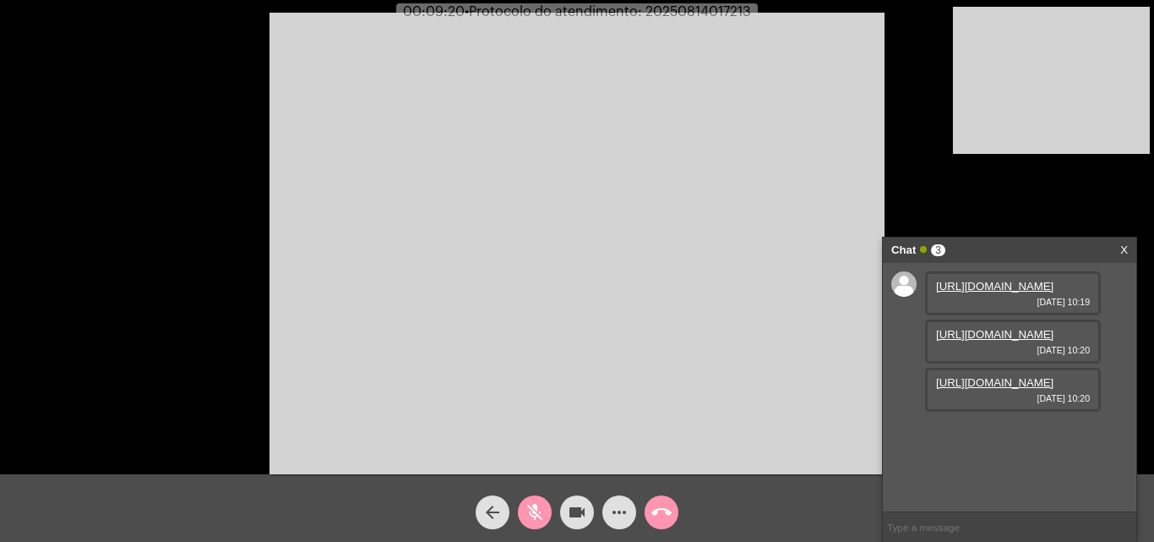
click at [537, 510] on mat-icon "mic_off" at bounding box center [535, 512] width 20 height 20
click at [710, 8] on span "• Protocolo do atendimento: 20250814017213" at bounding box center [604, 12] width 286 height 14
copy span "20250814017213"
click at [939, 528] on input "text" at bounding box center [1009, 527] width 253 height 30
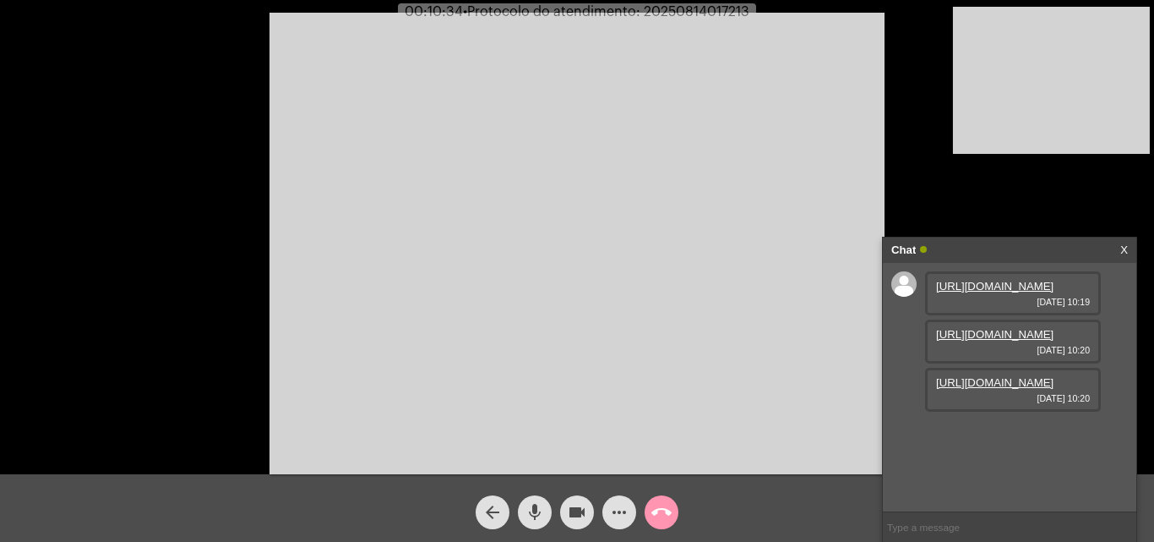
paste input "20250814017213"
type input "20250814017213"
click at [661, 510] on mat-icon "call_end" at bounding box center [661, 512] width 20 height 20
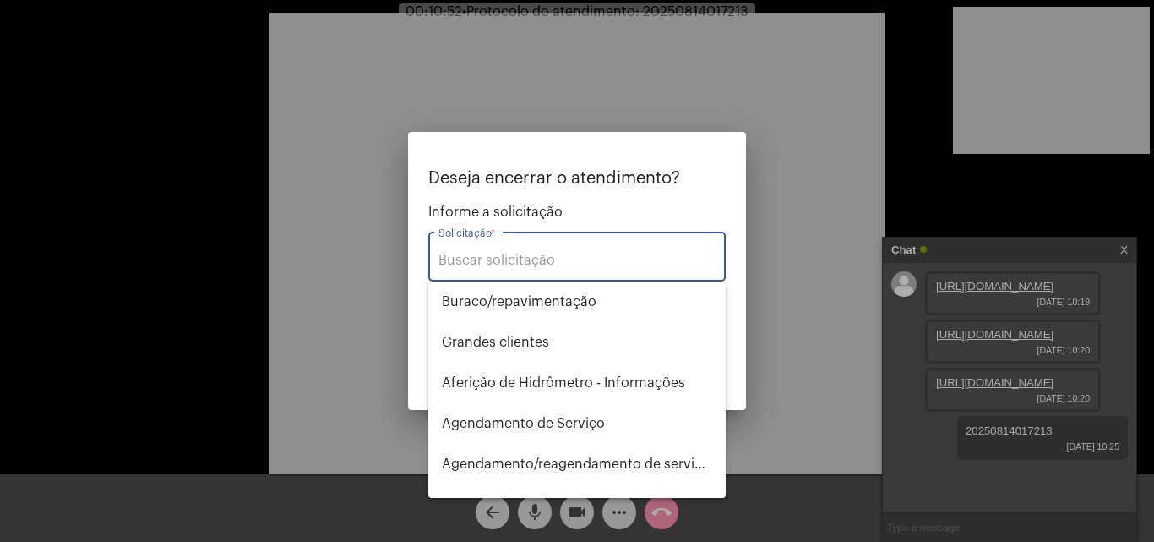
click at [553, 272] on div "Solicitação *" at bounding box center [577, 254] width 277 height 53
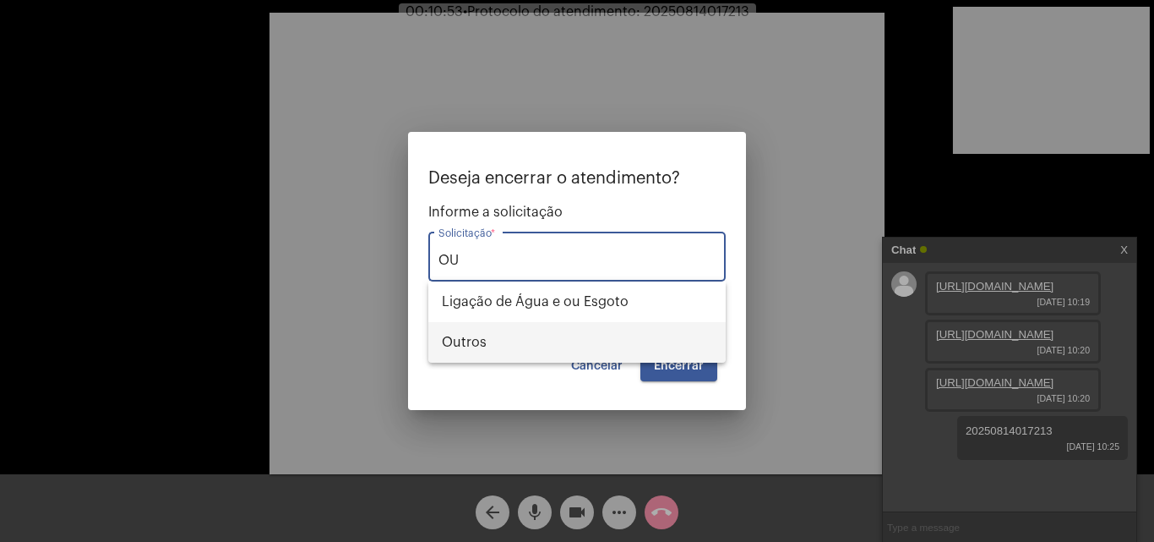
click at [549, 333] on span "Outros" at bounding box center [577, 342] width 270 height 41
type input "Outros"
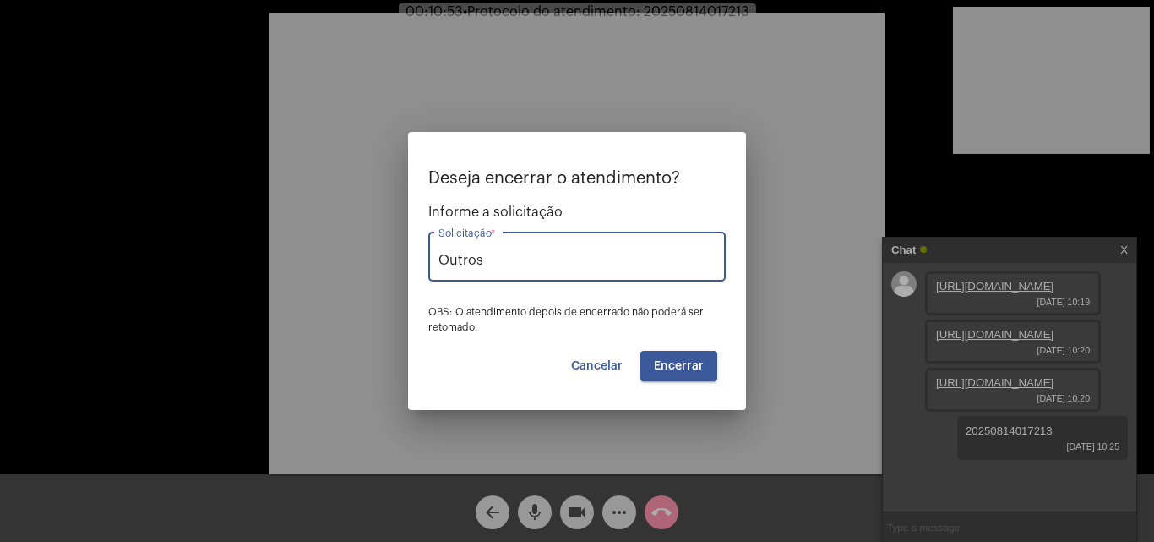
click at [657, 361] on span "Encerrar" at bounding box center [679, 366] width 50 height 12
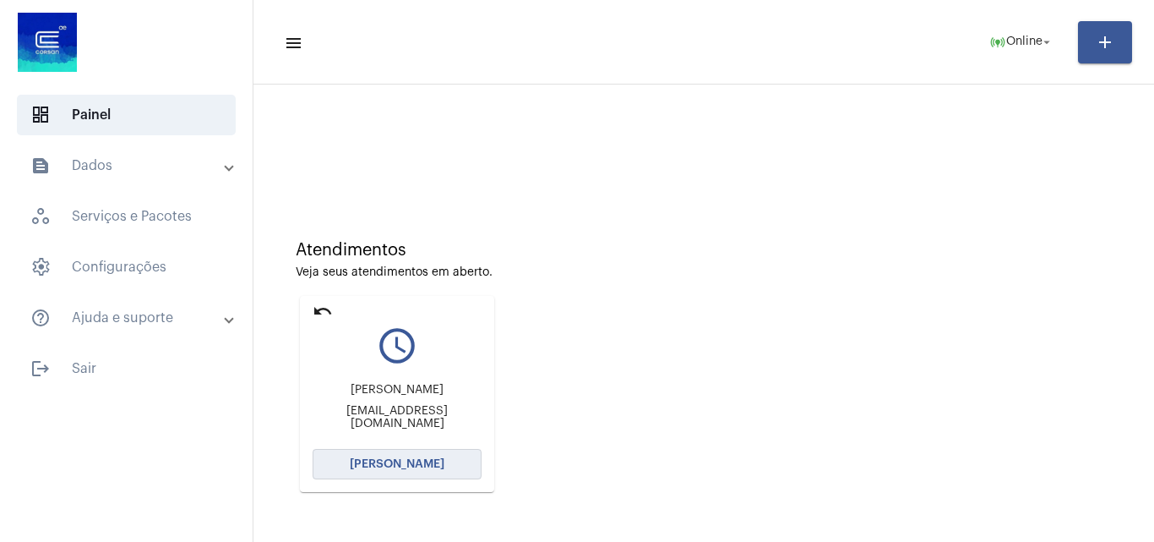
click at [415, 459] on span "[PERSON_NAME]" at bounding box center [397, 464] width 95 height 12
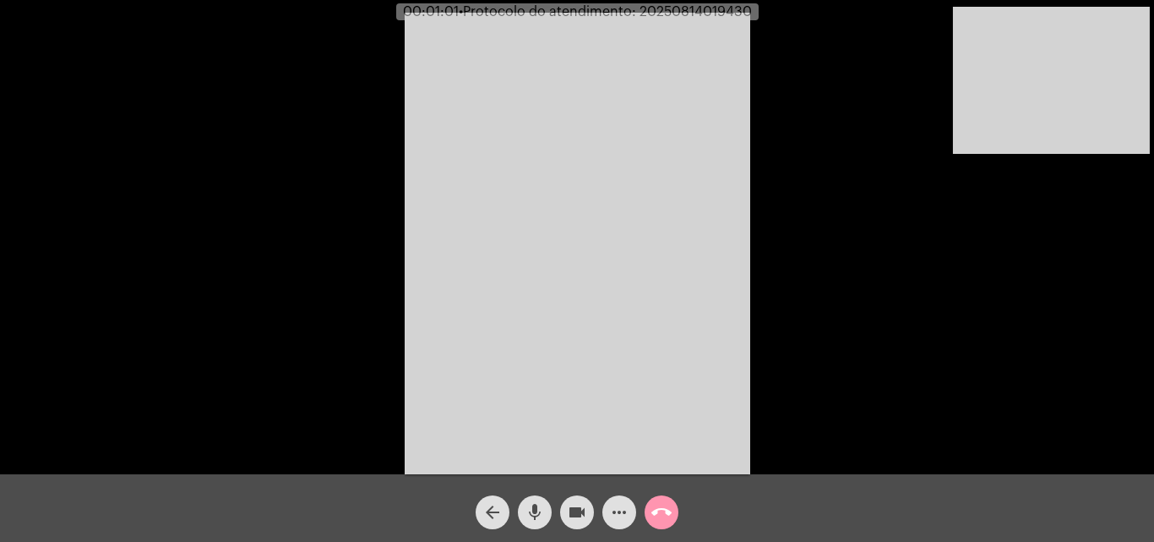
click at [537, 509] on mat-icon "mic" at bounding box center [535, 512] width 20 height 20
click at [582, 509] on mat-icon "videocam" at bounding box center [577, 512] width 20 height 20
click at [576, 499] on span "videocam_off" at bounding box center [577, 512] width 20 height 34
click at [538, 510] on mat-icon "mic_off" at bounding box center [535, 512] width 20 height 20
click at [525, 504] on mat-icon "mic" at bounding box center [535, 512] width 20 height 20
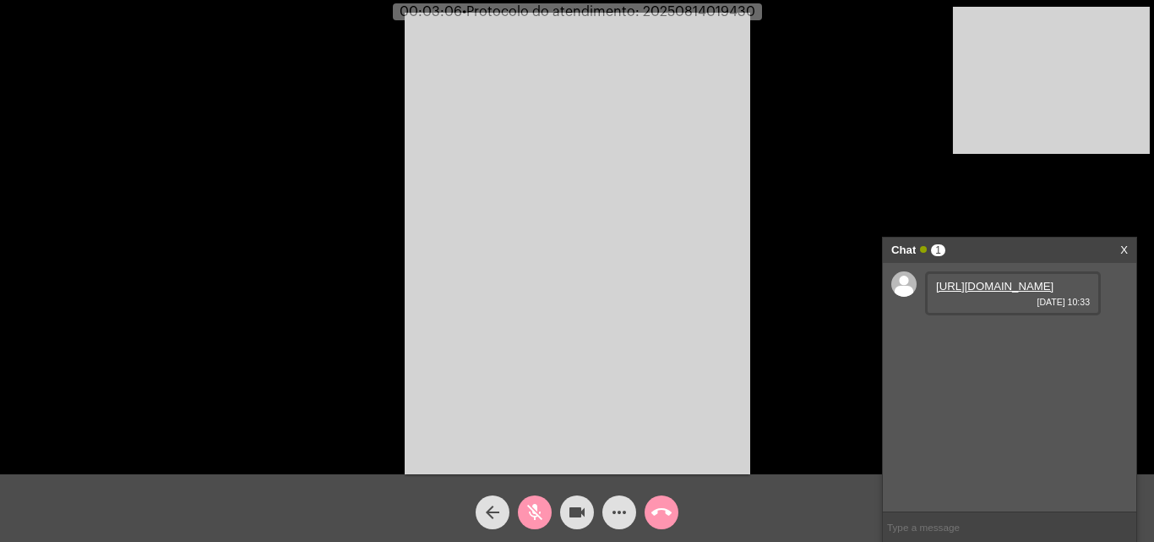
click at [536, 514] on mat-icon "mic_off" at bounding box center [535, 512] width 20 height 20
click at [1019, 292] on link "[URL][DOMAIN_NAME]" at bounding box center [994, 286] width 117 height 13
click at [1011, 341] on link "[URL][DOMAIN_NAME]" at bounding box center [994, 334] width 117 height 13
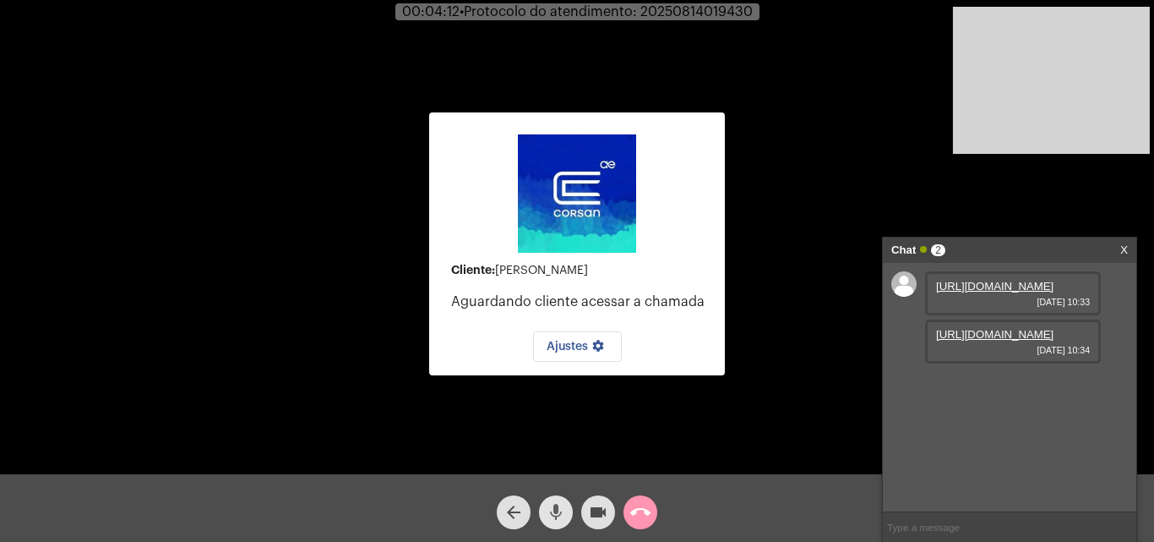
click at [545, 509] on button "mic" at bounding box center [556, 512] width 34 height 34
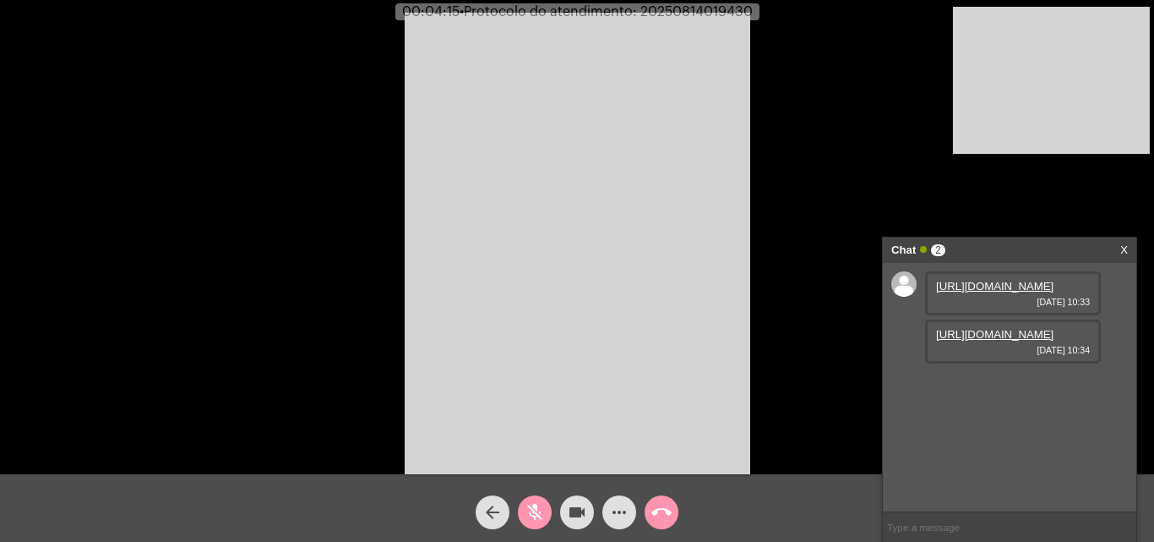
click at [586, 514] on mat-icon "videocam" at bounding box center [577, 512] width 20 height 20
click at [581, 510] on mat-icon "videocam_off" at bounding box center [577, 512] width 20 height 20
click at [540, 508] on mat-icon "mic_off" at bounding box center [535, 512] width 20 height 20
click at [526, 499] on span "mic" at bounding box center [535, 512] width 20 height 34
click at [572, 505] on mat-icon "videocam" at bounding box center [577, 512] width 20 height 20
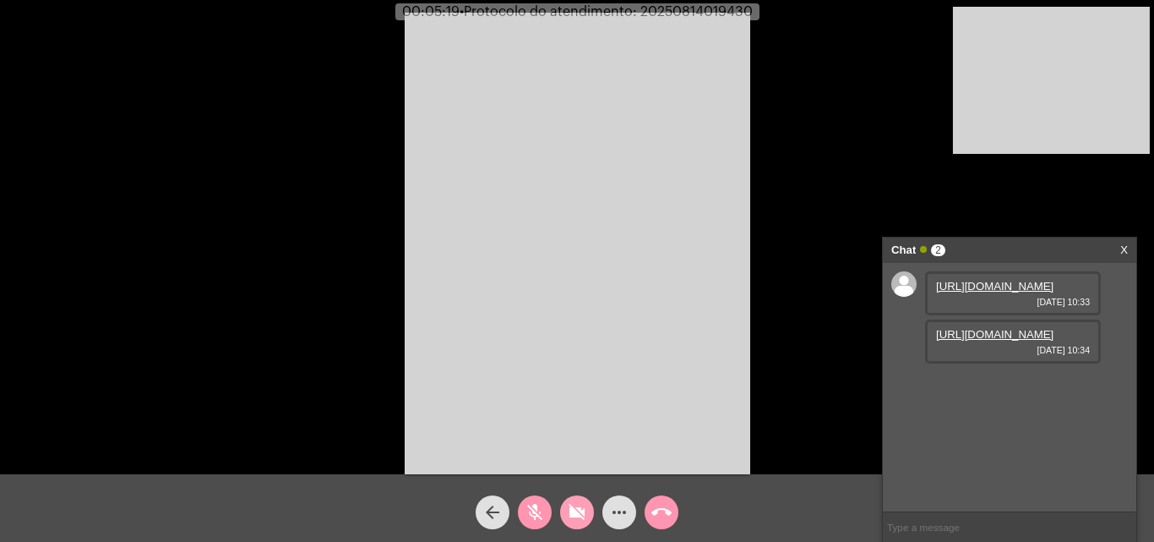
click at [579, 503] on mat-icon "videocam_off" at bounding box center [577, 512] width 20 height 20
click at [587, 515] on button "videocam" at bounding box center [577, 512] width 34 height 34
click at [576, 518] on mat-icon "videocam_off" at bounding box center [577, 512] width 20 height 20
click at [541, 515] on mat-icon "mic_off" at bounding box center [535, 512] width 20 height 20
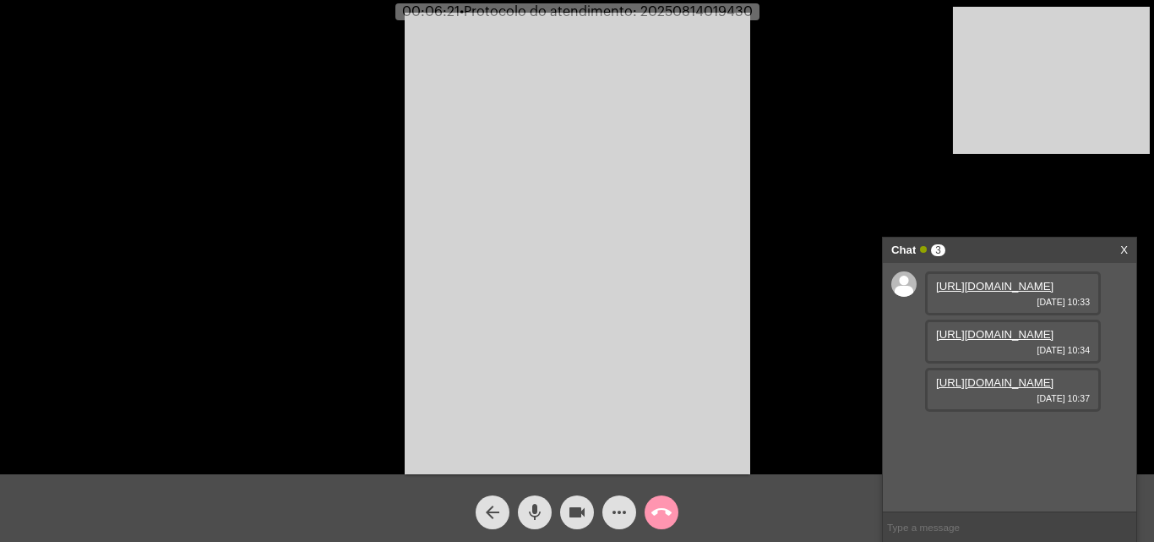
click at [994, 389] on link "[URL][DOMAIN_NAME]" at bounding box center [994, 382] width 117 height 13
drag, startPoint x: 901, startPoint y: 12, endPoint x: 883, endPoint y: 67, distance: 57.7
click at [901, 12] on div "00:07:39 • Protocolo do atendimento: 20250814019430" at bounding box center [577, 11] width 1154 height 15
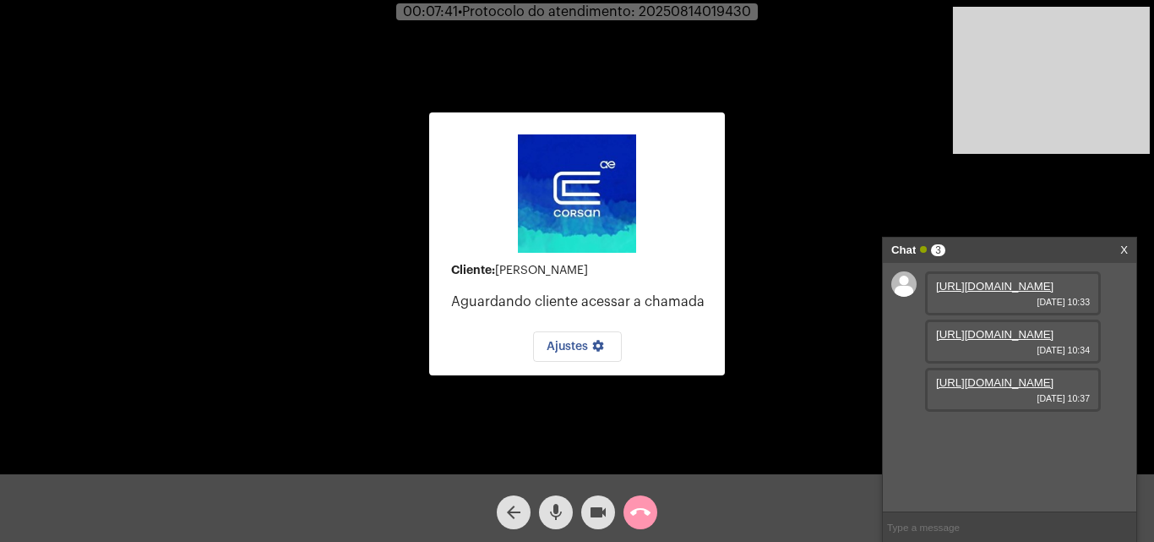
click at [1009, 389] on link "[URL][DOMAIN_NAME]" at bounding box center [994, 382] width 117 height 13
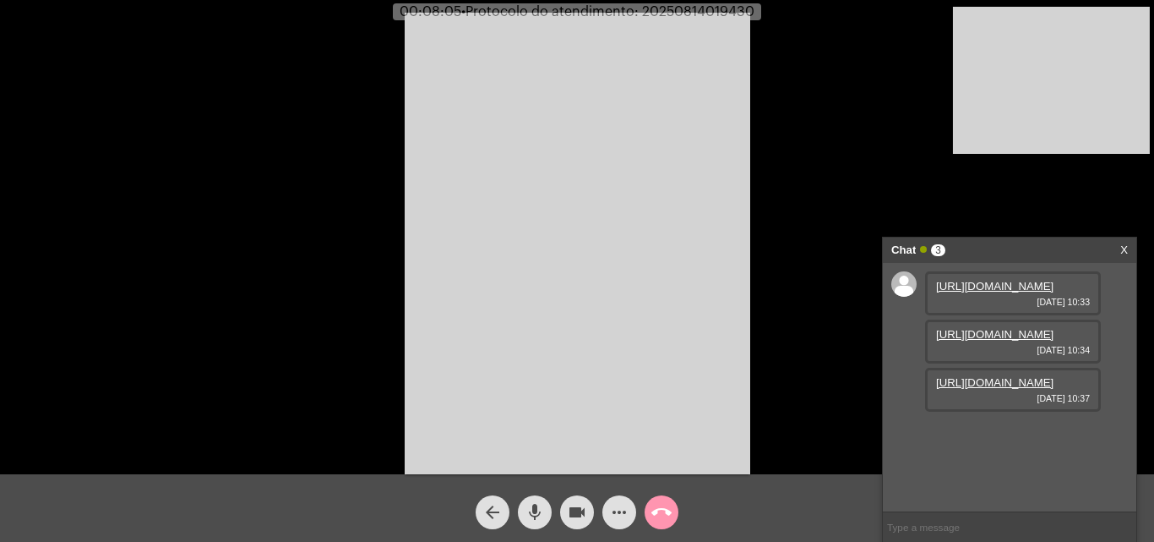
click at [611, 316] on video at bounding box center [578, 243] width 346 height 461
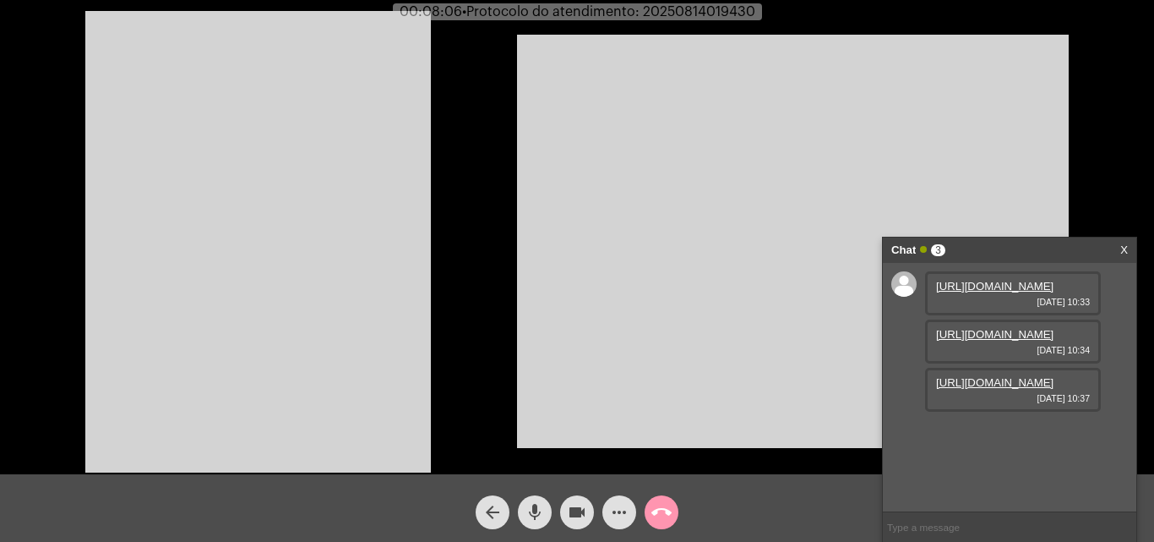
click at [531, 509] on mat-icon "mic" at bounding box center [535, 512] width 20 height 20
click at [531, 509] on mat-icon "mic_off" at bounding box center [535, 512] width 20 height 20
click at [531, 509] on mat-icon "mic" at bounding box center [535, 512] width 20 height 20
click at [531, 509] on mat-icon "mic_off" at bounding box center [535, 512] width 20 height 20
click at [537, 509] on mat-icon "mic" at bounding box center [535, 512] width 20 height 20
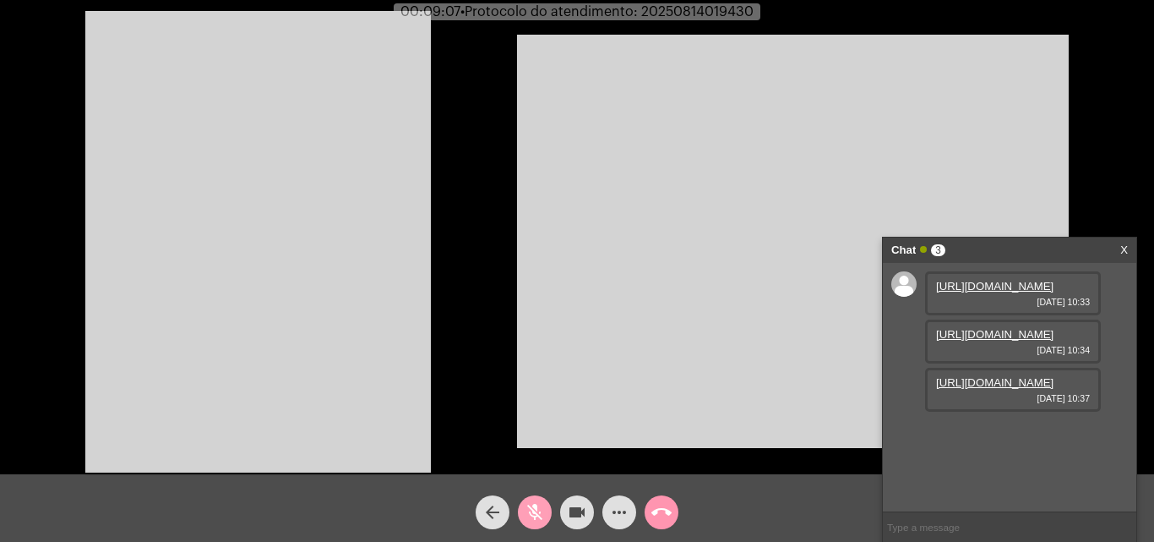
click at [540, 502] on mat-icon "mic_off" at bounding box center [535, 512] width 20 height 20
click at [308, 289] on video at bounding box center [258, 241] width 346 height 461
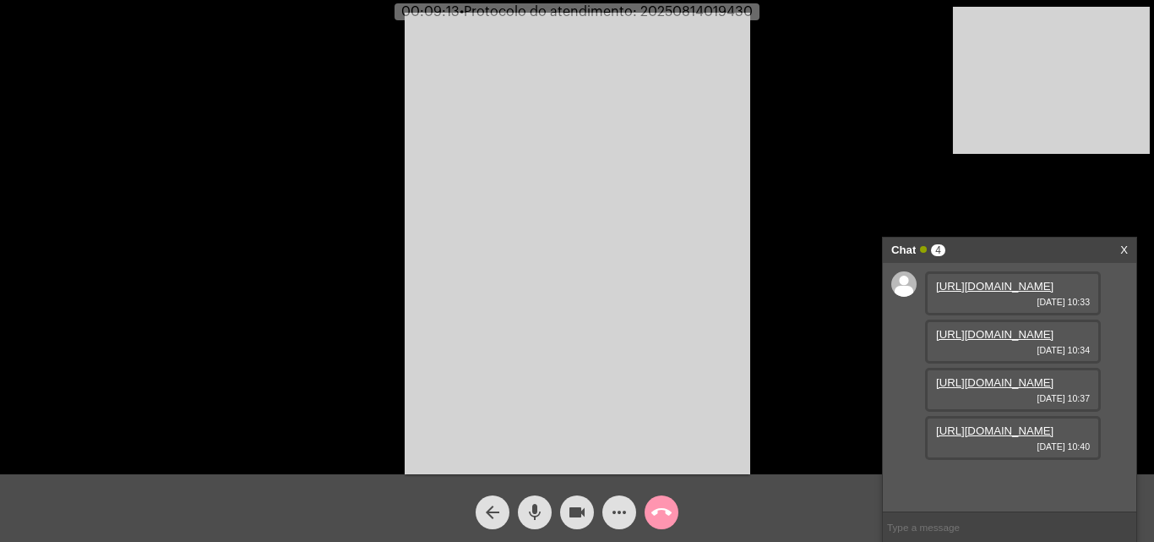
click at [1012, 437] on link "[URL][DOMAIN_NAME]" at bounding box center [994, 430] width 117 height 13
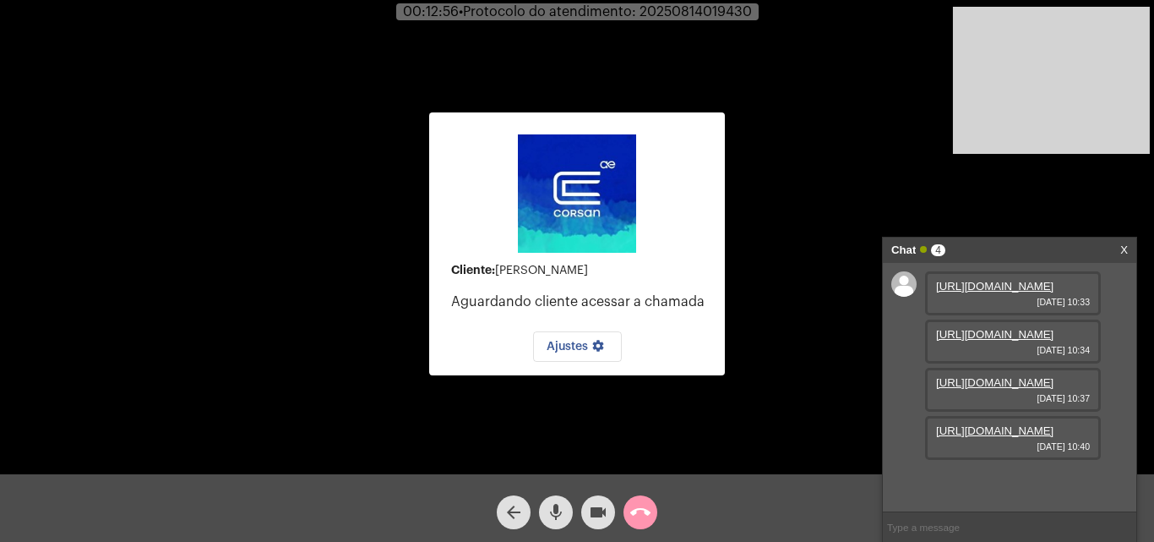
click at [634, 492] on div "call_end" at bounding box center [640, 508] width 42 height 42
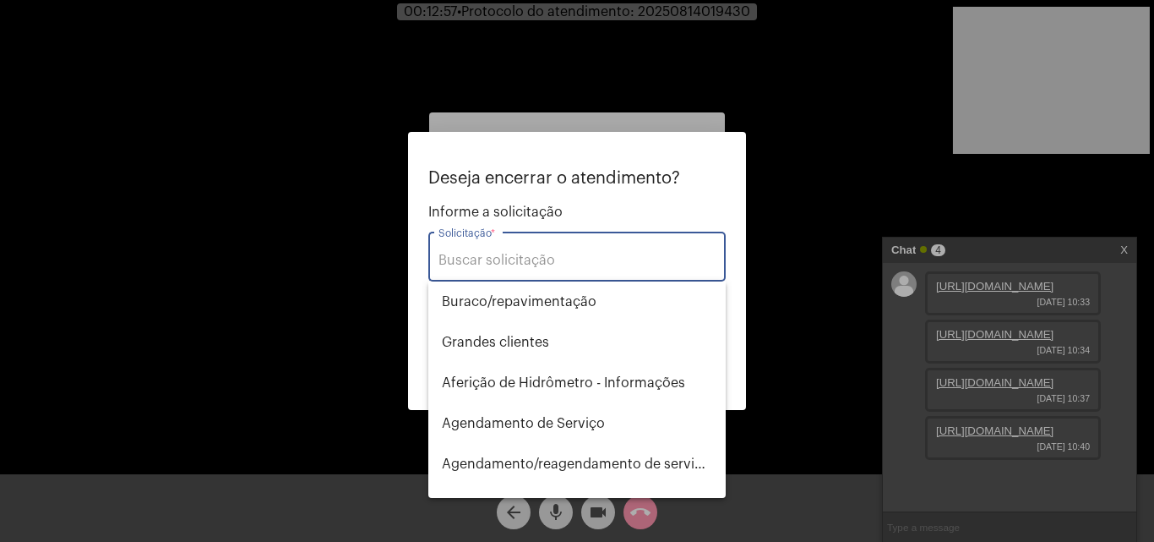
click at [598, 264] on input "Solicitação *" at bounding box center [577, 260] width 277 height 15
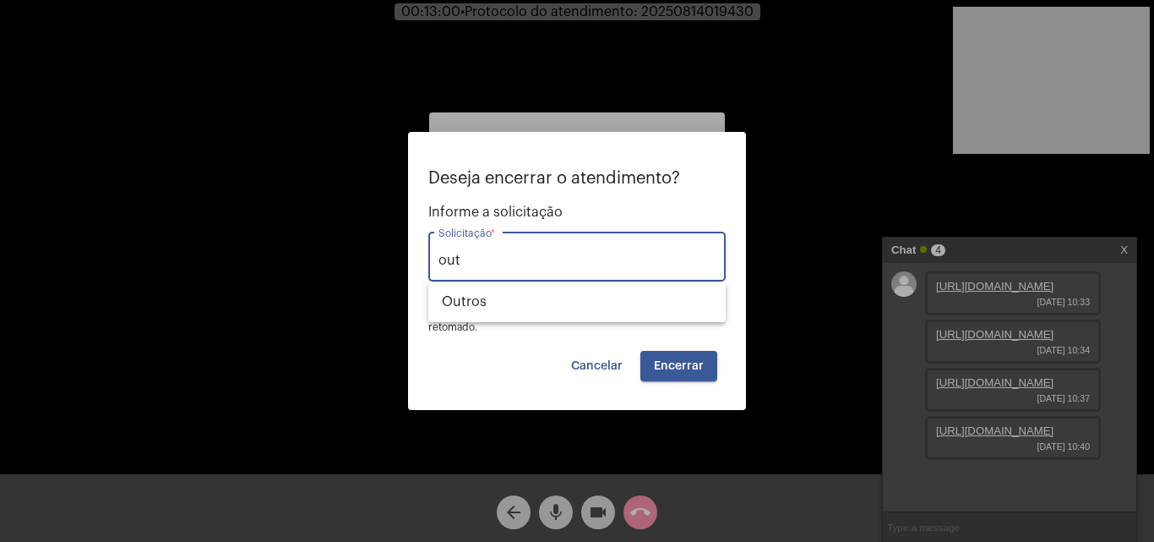
type input "out"
click at [840, 172] on div at bounding box center [577, 271] width 1154 height 542
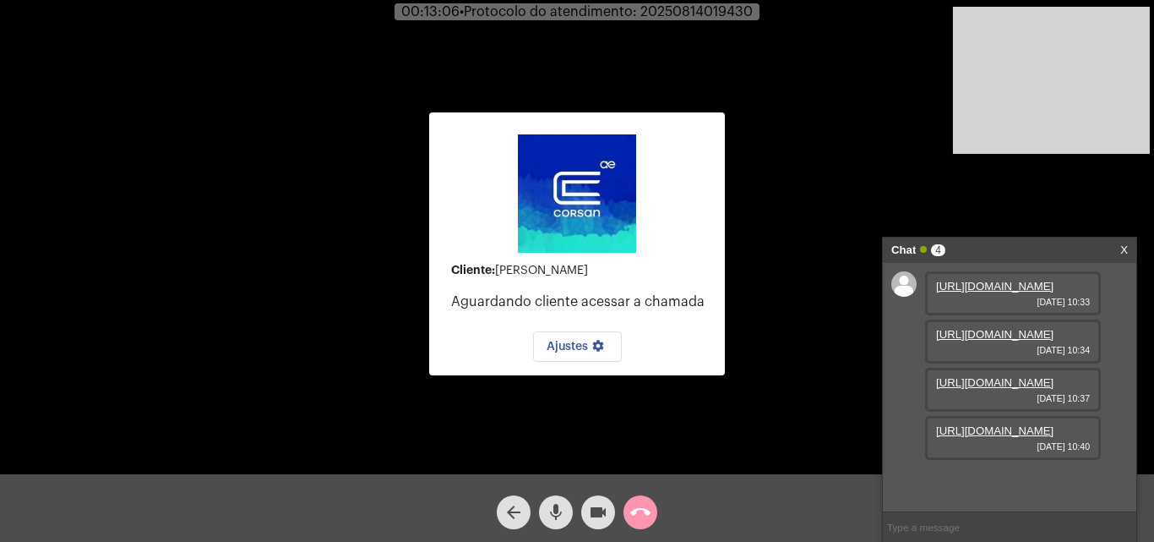
scroll to position [0, 0]
click at [1026, 341] on link "[URL][DOMAIN_NAME]" at bounding box center [994, 334] width 117 height 13
click at [631, 510] on mat-icon "call_end" at bounding box center [640, 512] width 20 height 20
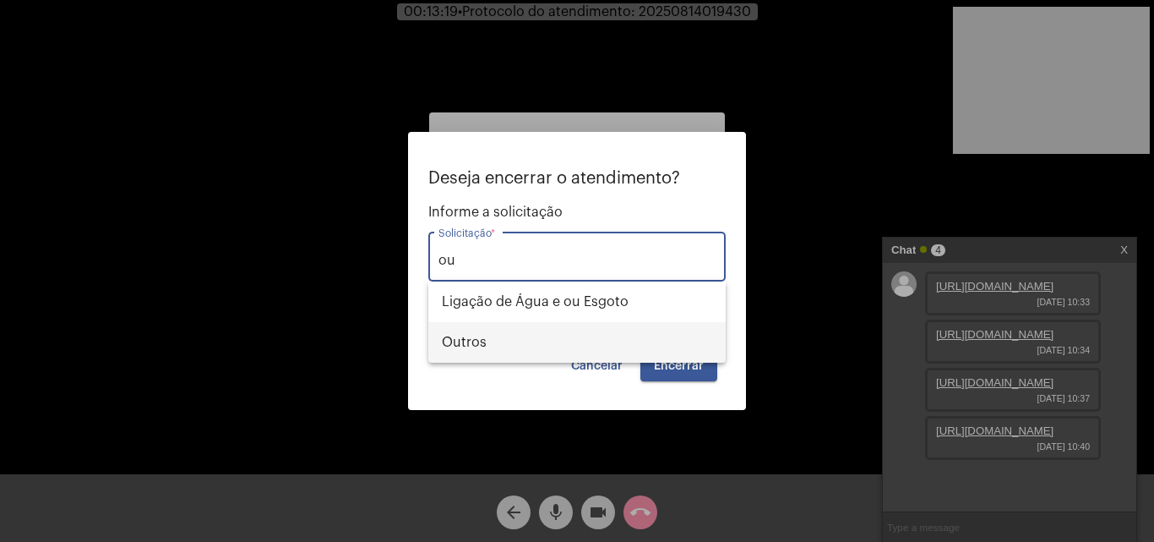
click at [553, 334] on span "Outros" at bounding box center [577, 342] width 270 height 41
type input "Outros"
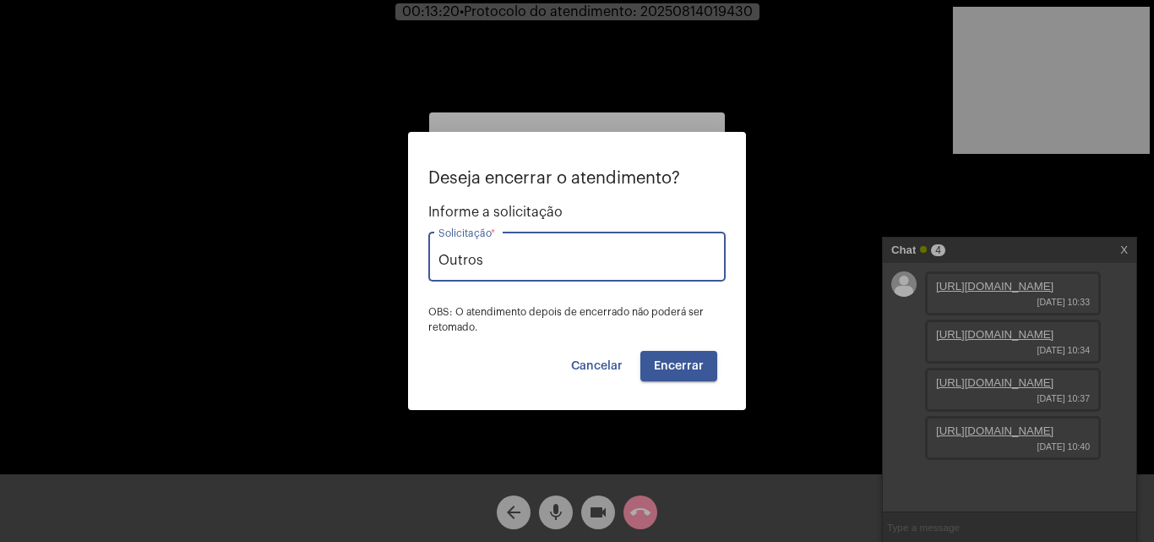
click at [674, 373] on button "Encerrar" at bounding box center [678, 366] width 77 height 30
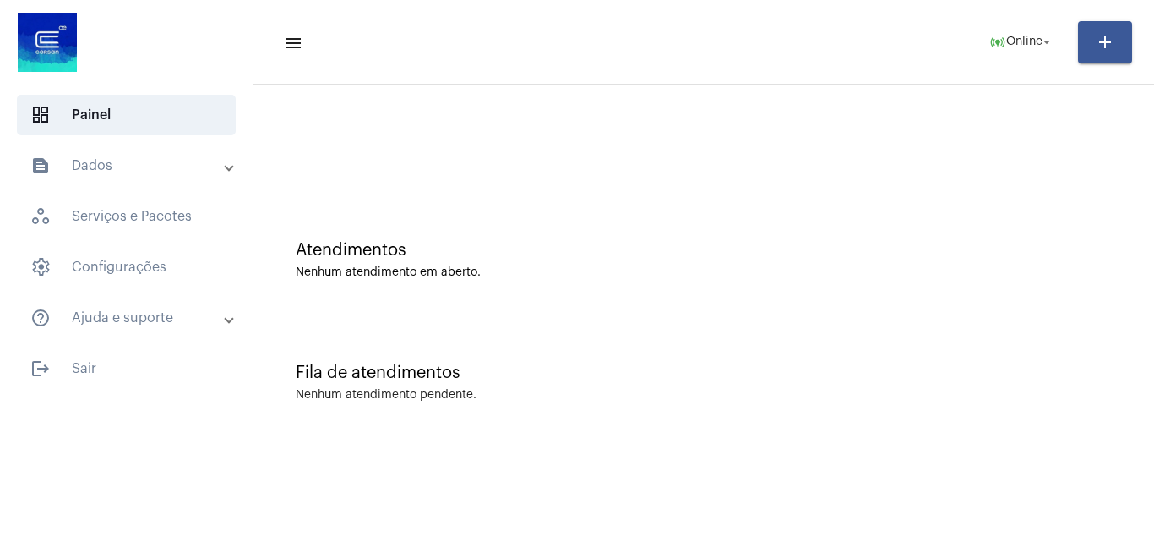
click at [1041, 408] on div "Fila de atendimentos Nenhum atendimento pendente." at bounding box center [704, 374] width 884 height 123
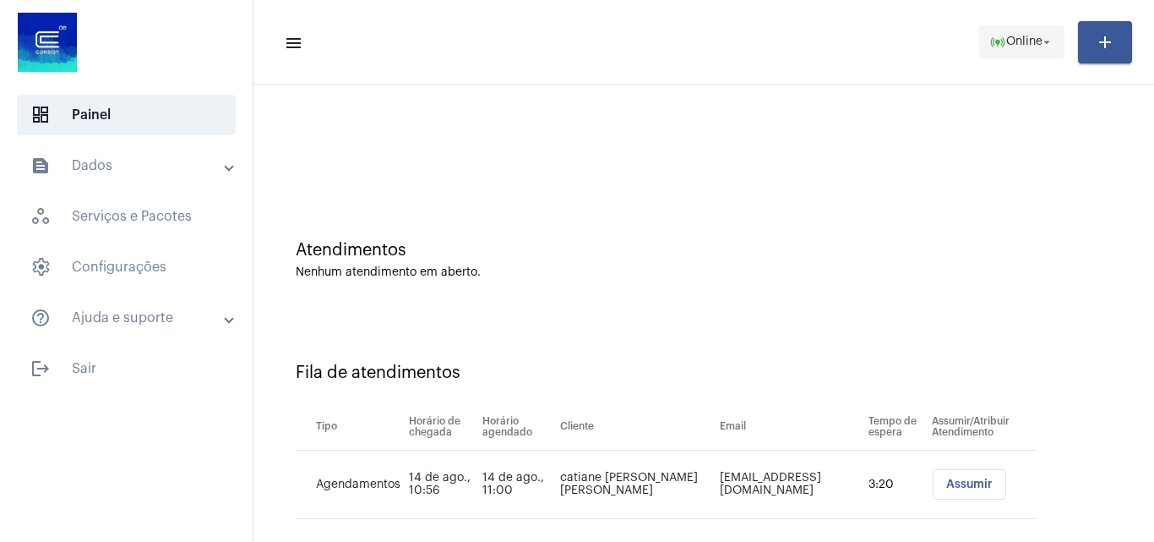
click at [1018, 47] on span "Online" at bounding box center [1024, 42] width 36 height 12
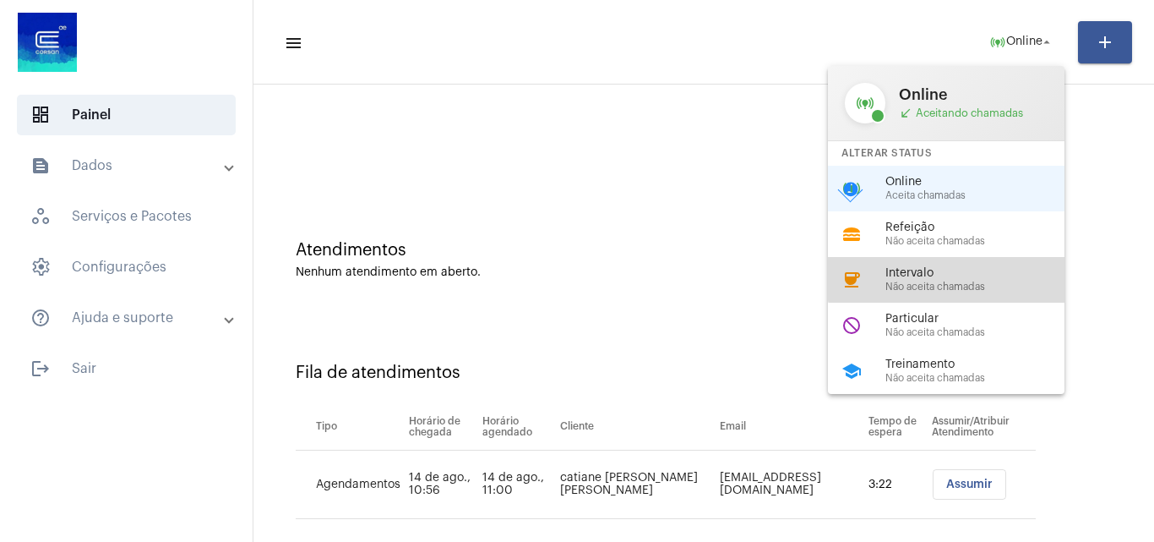
click at [954, 275] on span "Intervalo" at bounding box center [982, 273] width 193 height 13
